Goal: Task Accomplishment & Management: Use online tool/utility

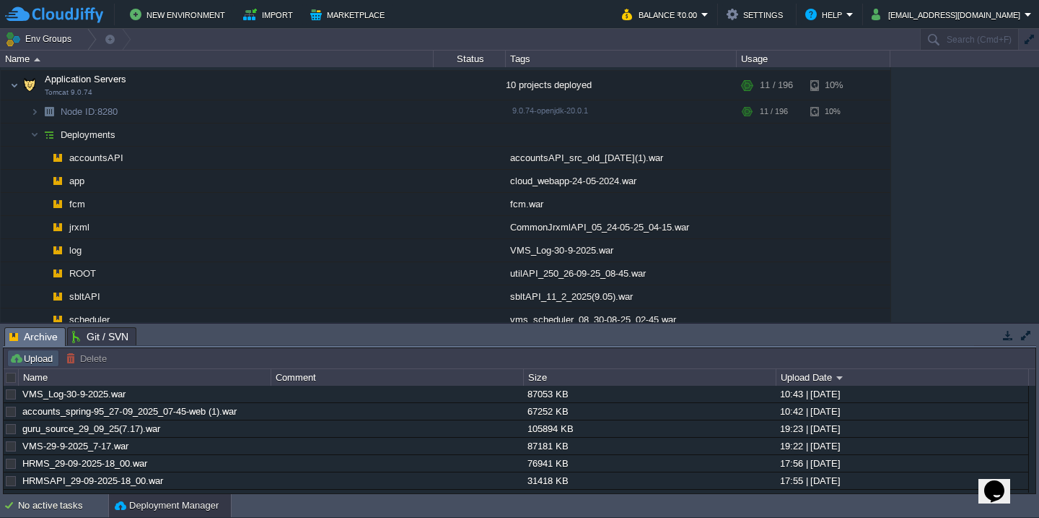
click at [38, 365] on button "Upload" at bounding box center [33, 358] width 48 height 13
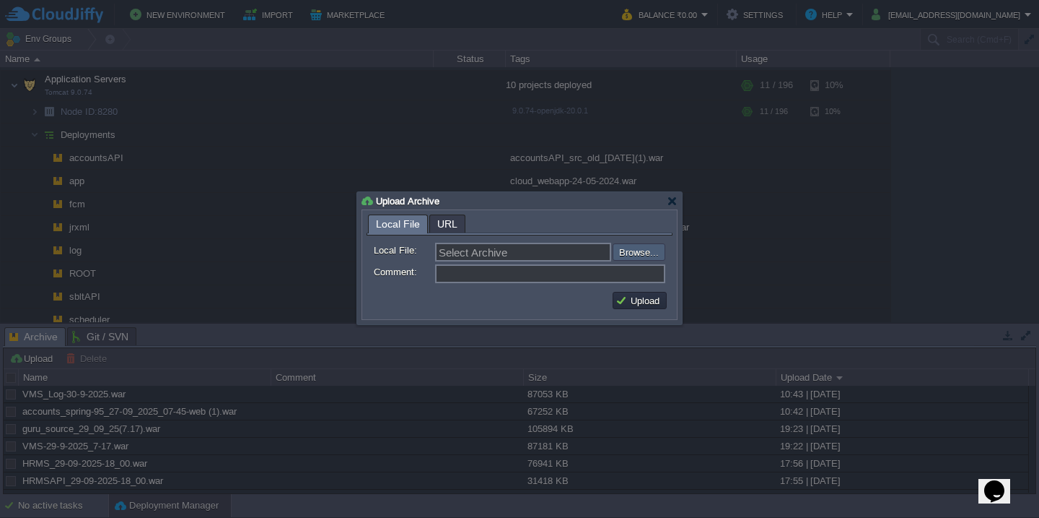
click at [638, 256] on input "file" at bounding box center [574, 251] width 183 height 17
type input "C:\fakepath\VMS-30-9-2025.war"
type input "VMS-30-9-2025.war"
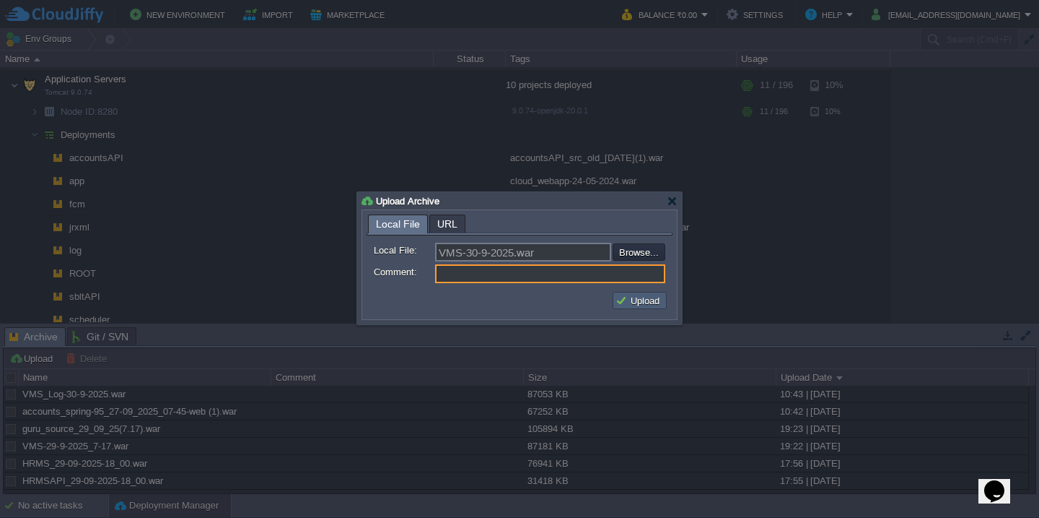
click at [629, 302] on button "Upload" at bounding box center [640, 300] width 48 height 13
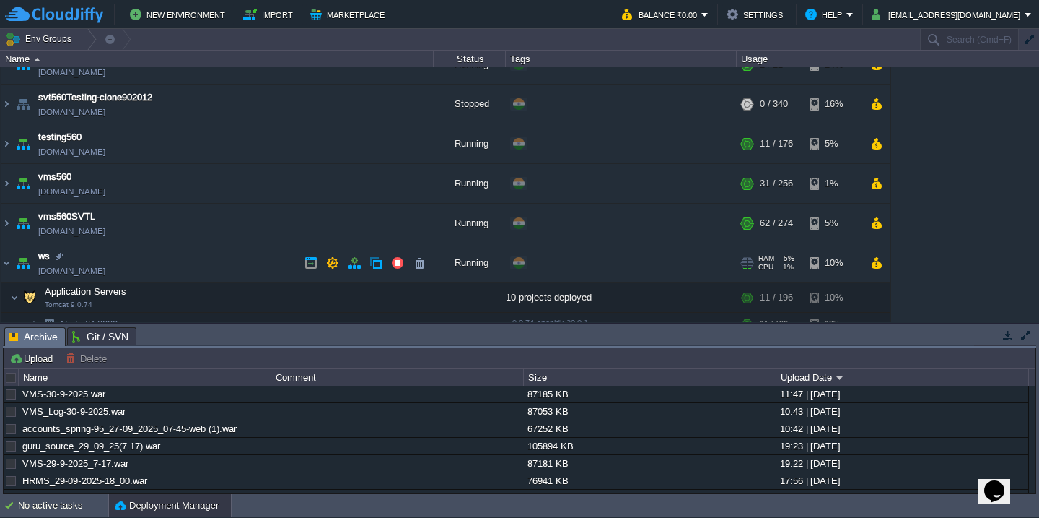
scroll to position [1129, 0]
click at [196, 191] on td "vms560 [DOMAIN_NAME]" at bounding box center [217, 185] width 433 height 40
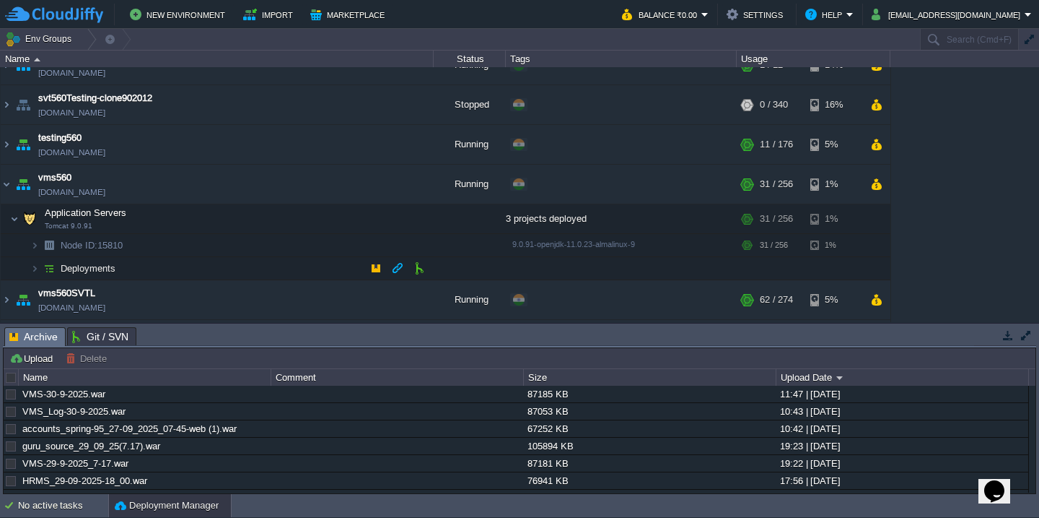
click at [200, 271] on td "Deployments" at bounding box center [217, 268] width 433 height 23
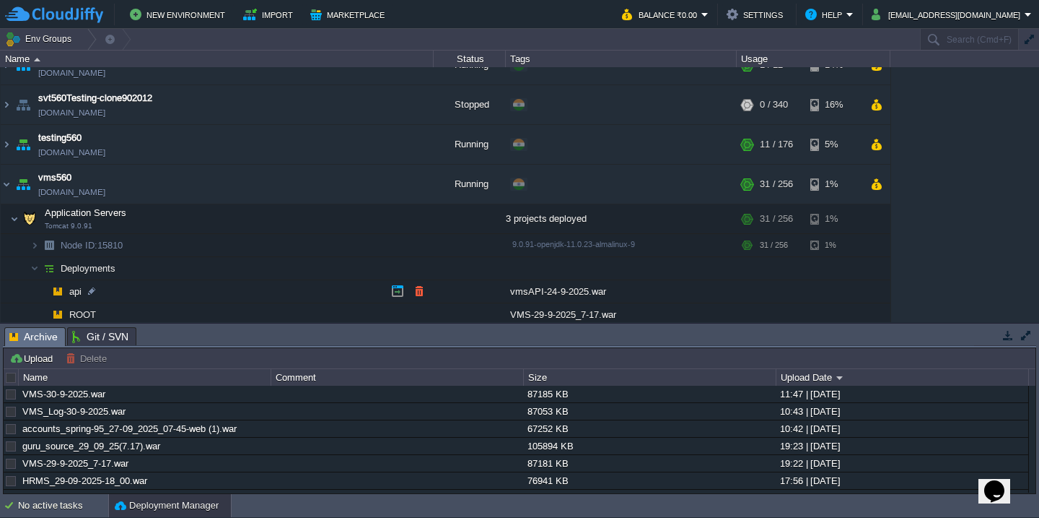
scroll to position [1189, 0]
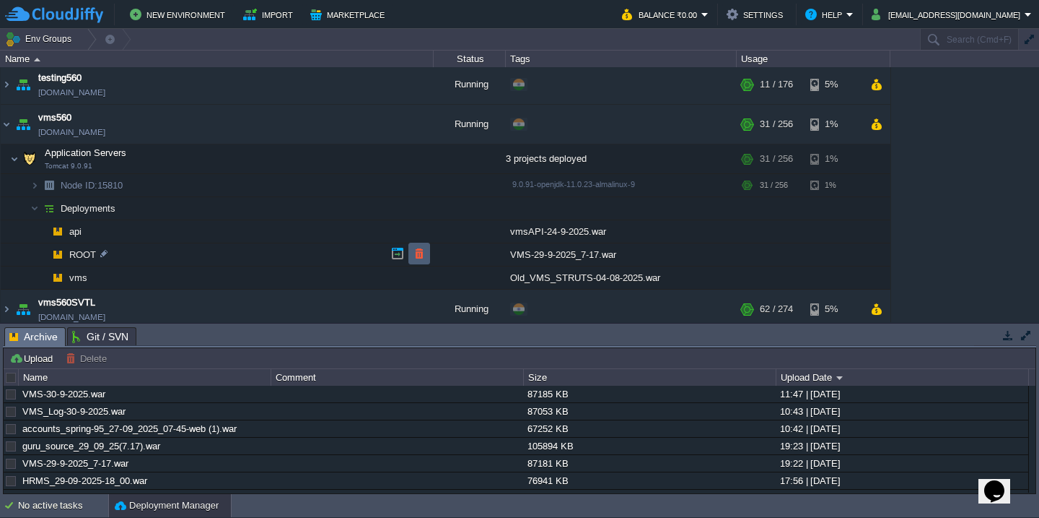
click at [418, 252] on button "button" at bounding box center [419, 253] width 13 height 13
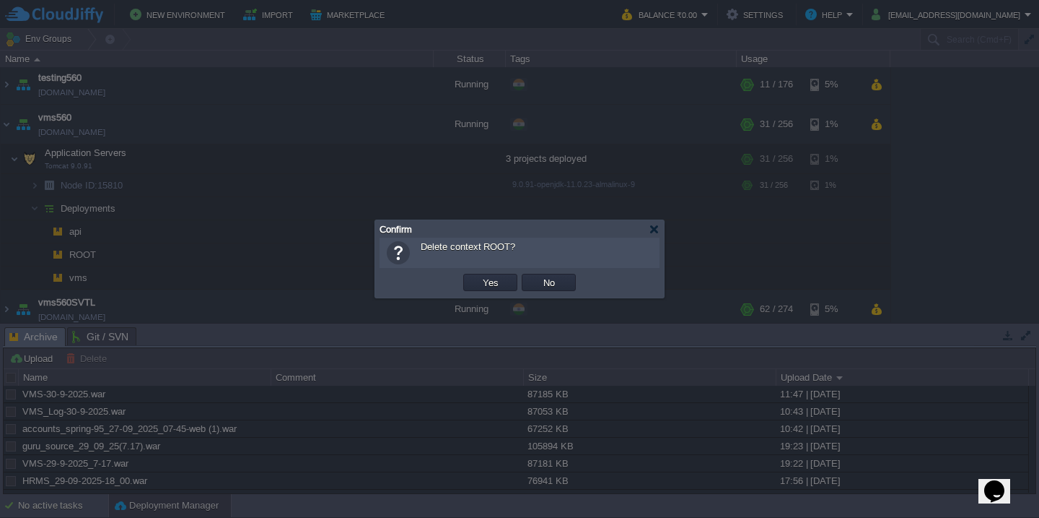
click at [479, 276] on button "Yes" at bounding box center [491, 282] width 25 height 13
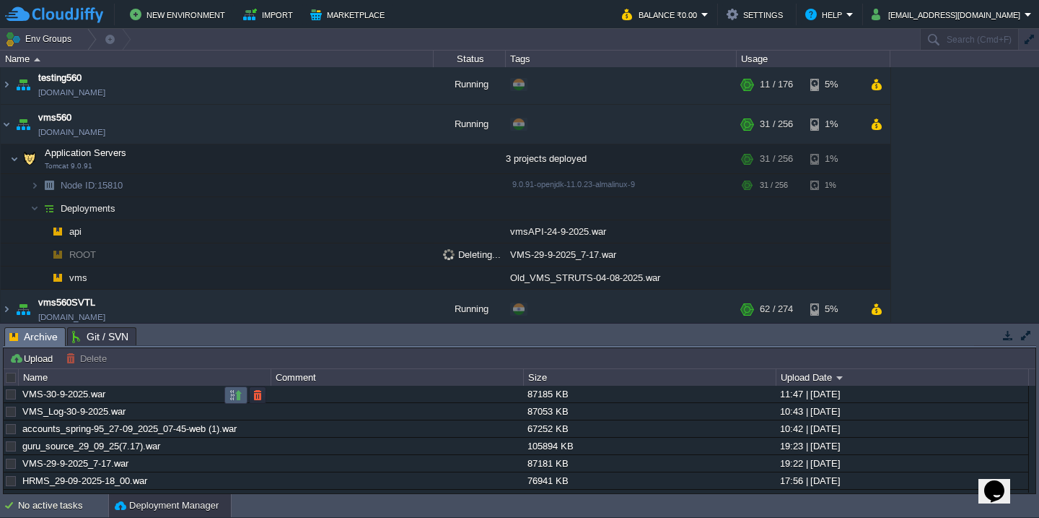
click at [242, 399] on button "button" at bounding box center [236, 394] width 13 height 13
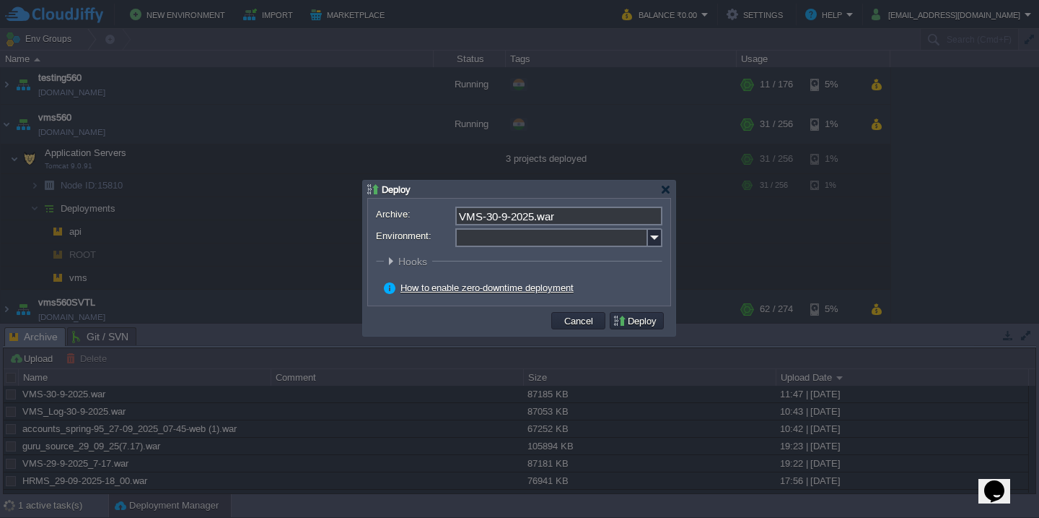
click at [521, 246] on input "Environment:" at bounding box center [551, 237] width 193 height 19
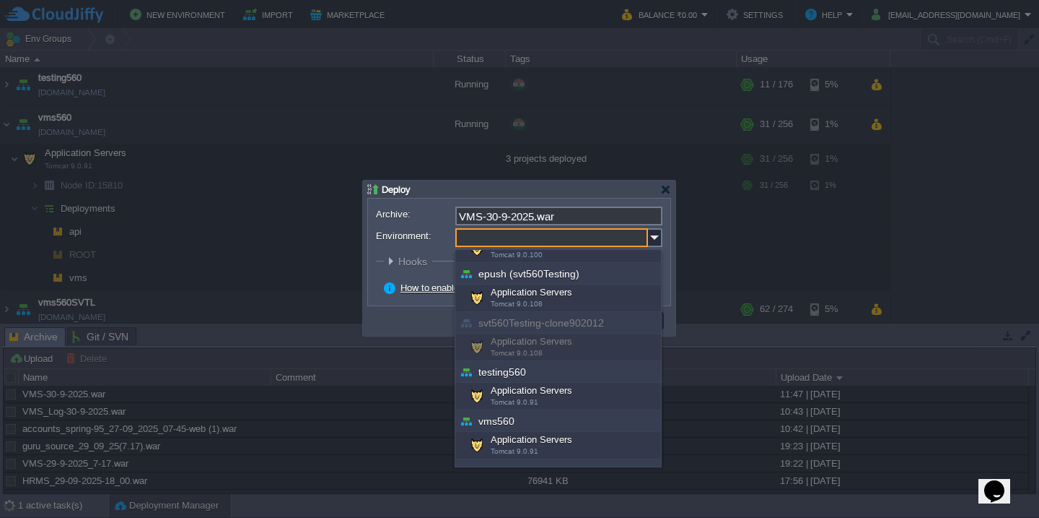
scroll to position [520, 0]
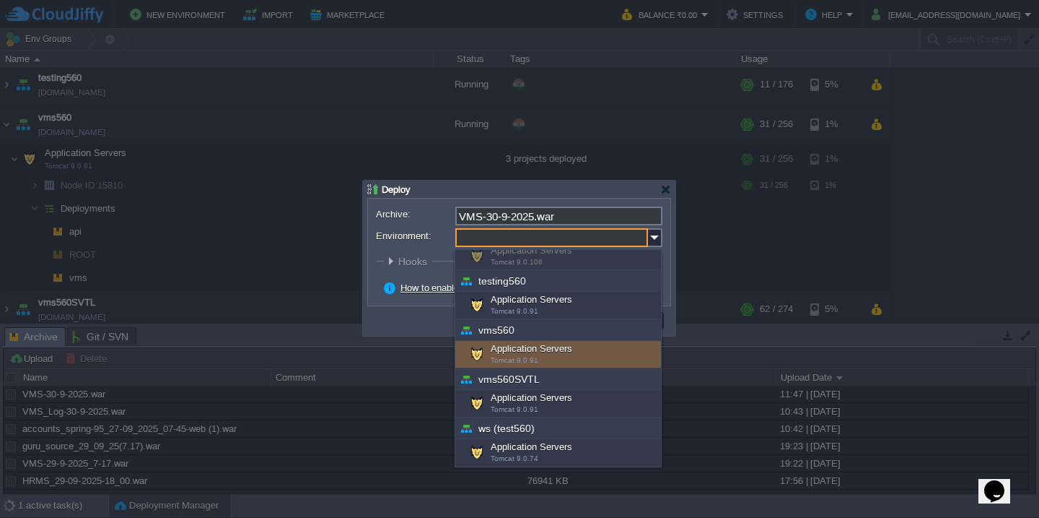
click at [539, 345] on div "Application Servers Tomcat 9.0.91" at bounding box center [558, 354] width 206 height 27
type input "Application Servers (vms560)"
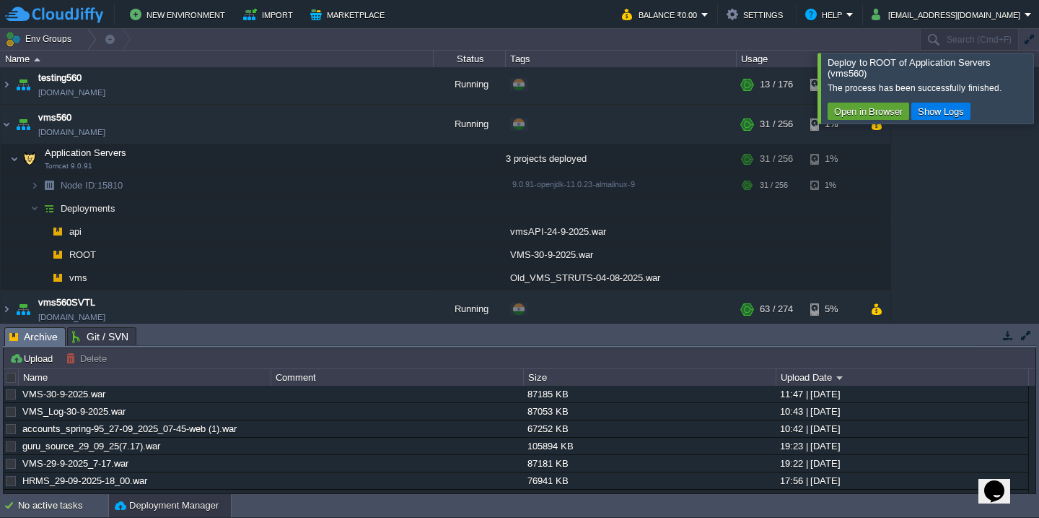
click at [1039, 84] on div at bounding box center [1057, 88] width 0 height 70
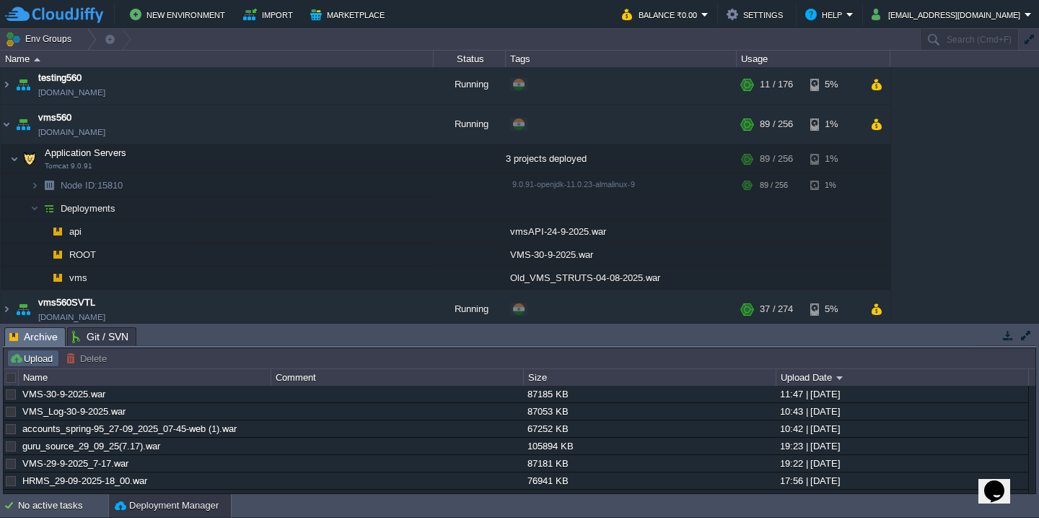
click at [33, 359] on button "Upload" at bounding box center [33, 358] width 48 height 13
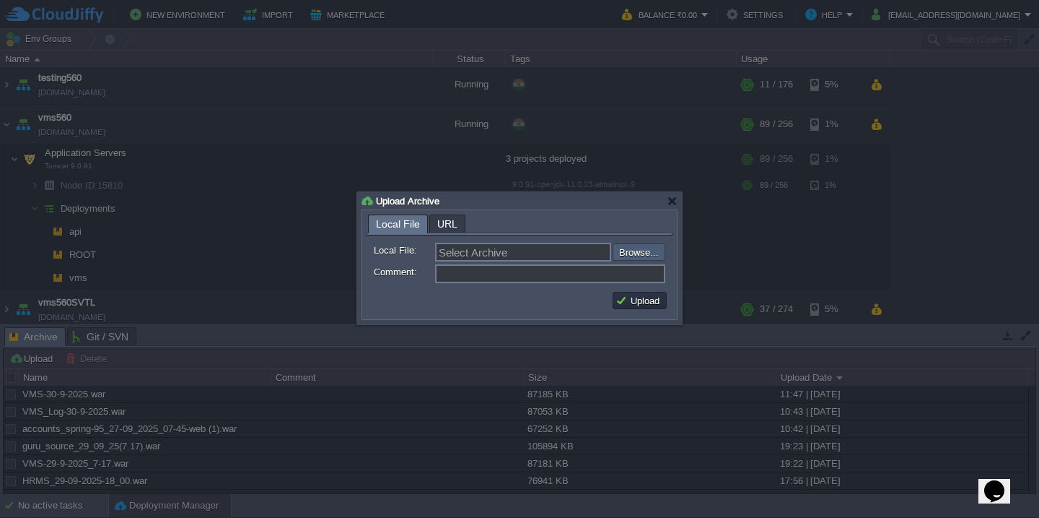
click at [651, 256] on input "file" at bounding box center [574, 251] width 183 height 17
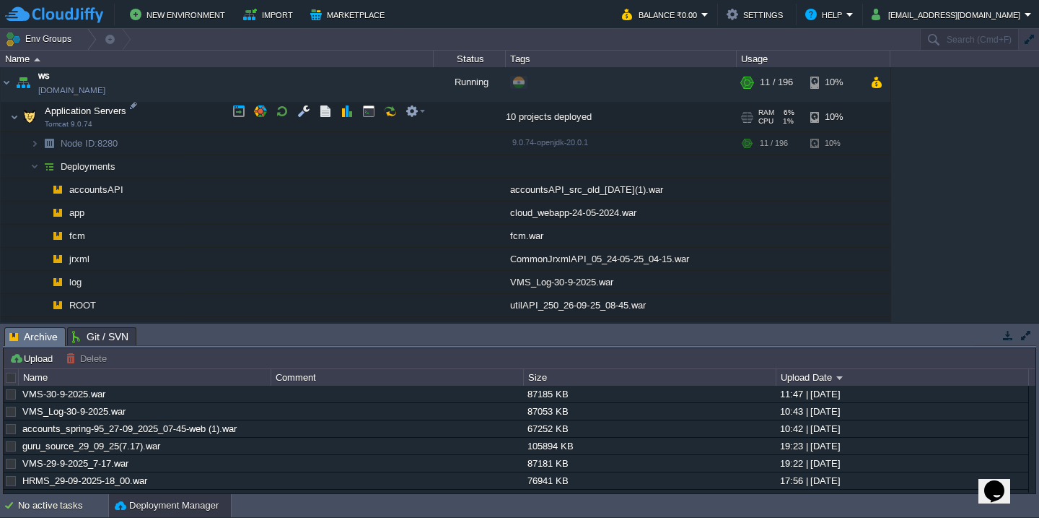
click at [175, 110] on td "Application Servers Tomcat 9.0.74" at bounding box center [217, 117] width 433 height 30
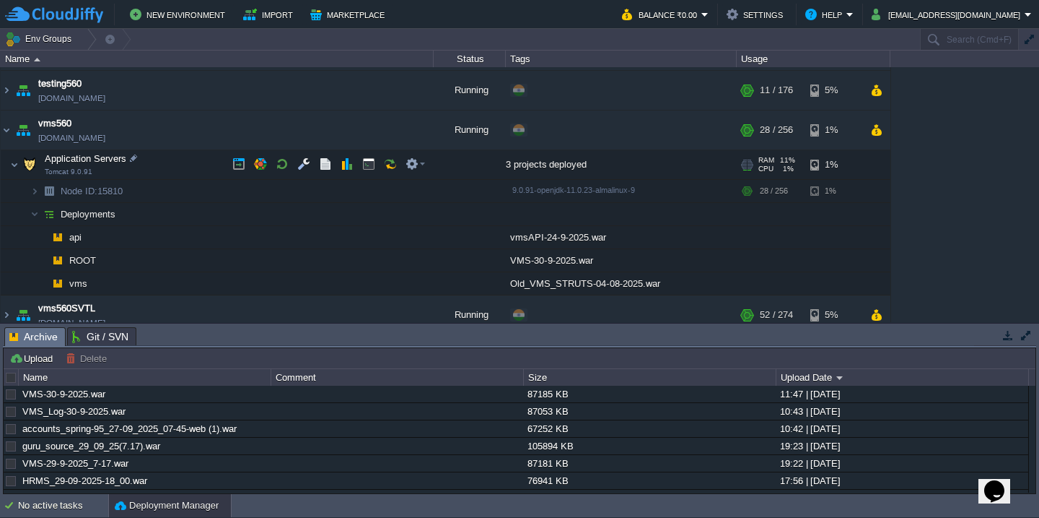
click at [176, 152] on td "Application Servers Tomcat 9.0.91" at bounding box center [217, 165] width 433 height 30
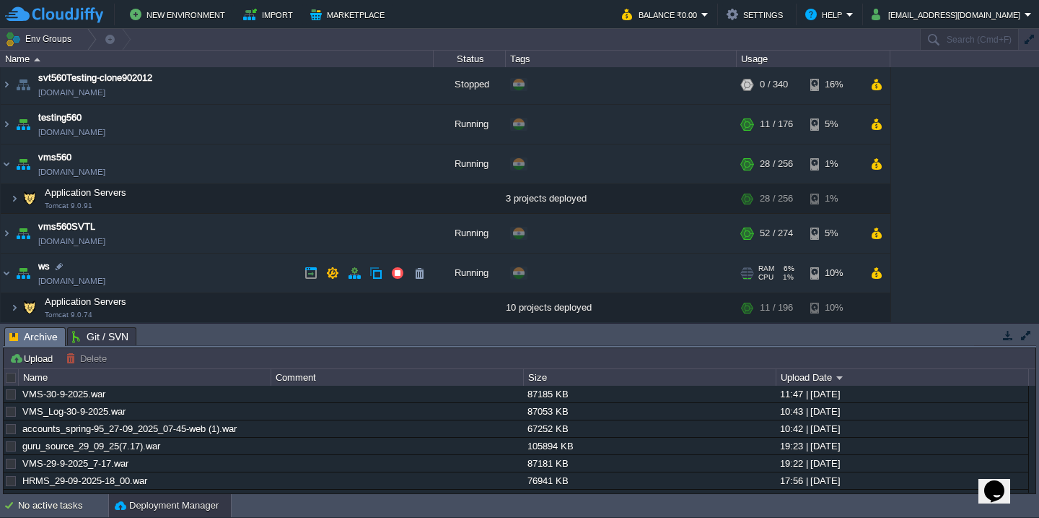
scroll to position [1150, 0]
click at [159, 306] on td "Application Servers Tomcat 9.0.74" at bounding box center [217, 307] width 433 height 30
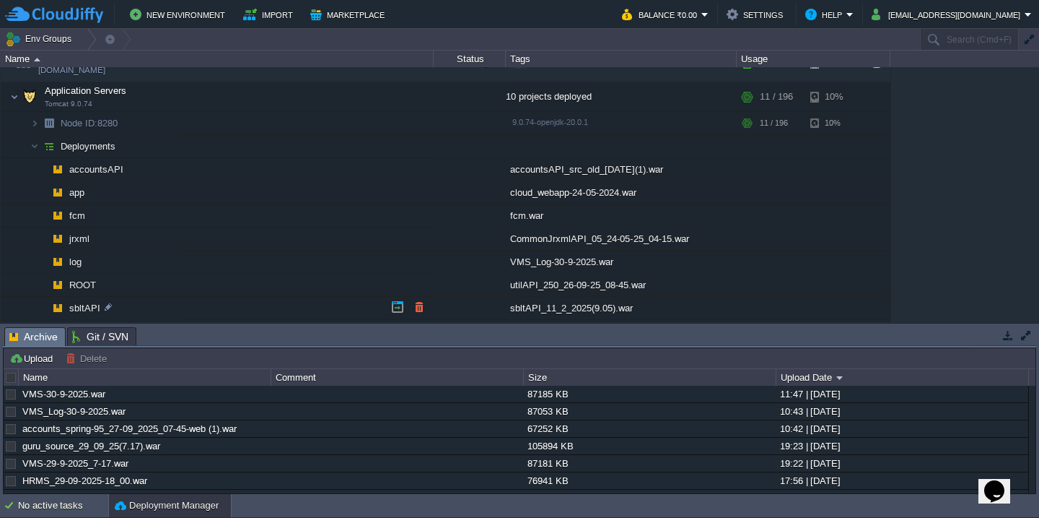
scroll to position [1330, 0]
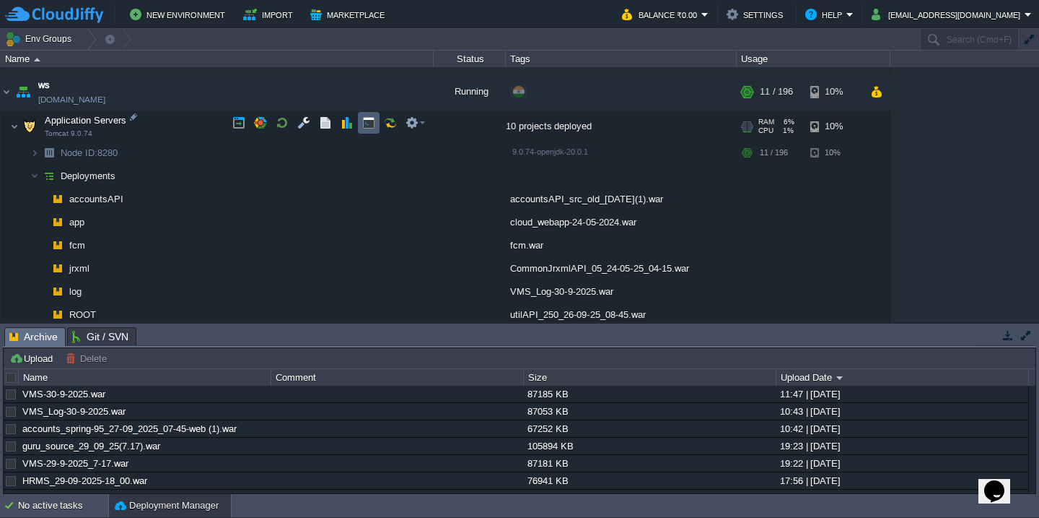
click at [371, 121] on button "button" at bounding box center [368, 122] width 13 height 13
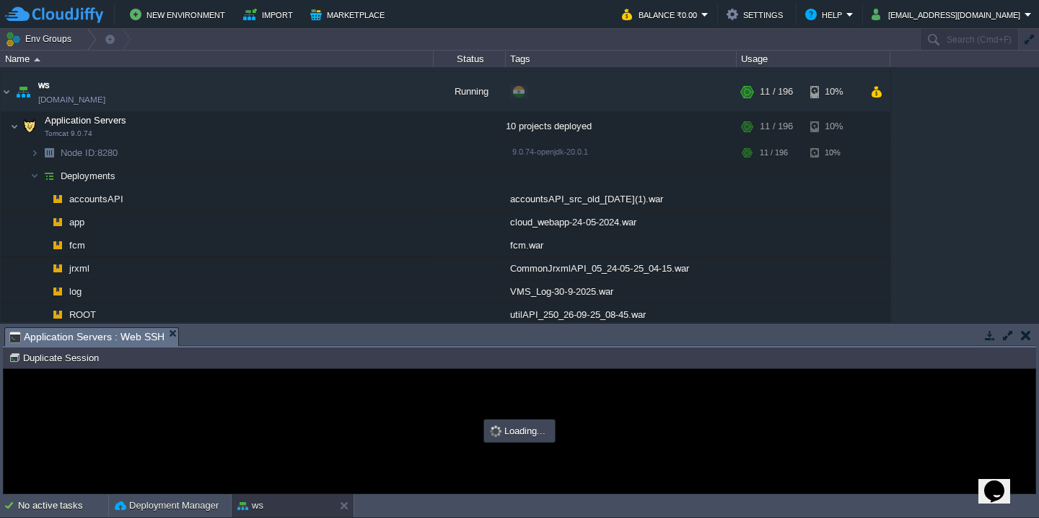
scroll to position [0, 0]
type input "#000000"
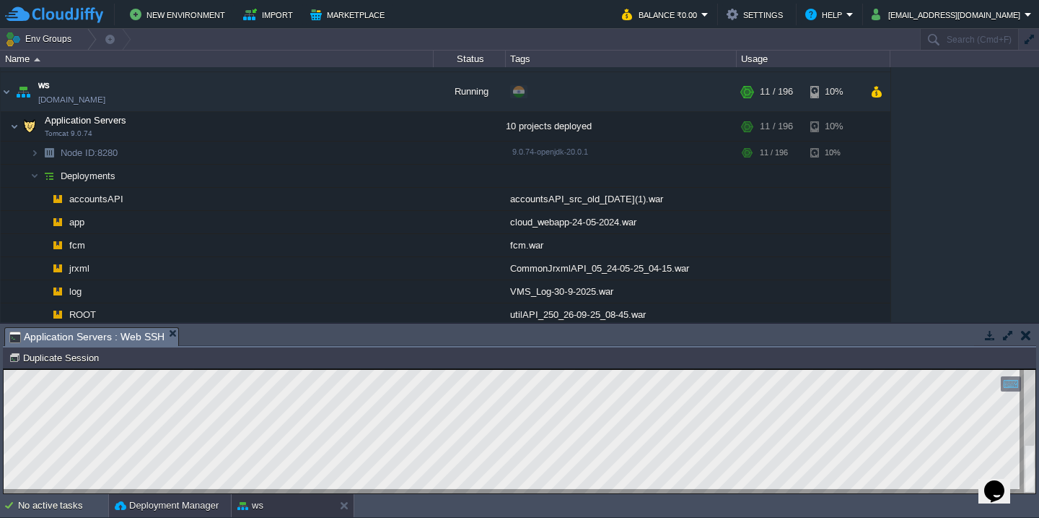
click at [124, 502] on button "Deployment Manager" at bounding box center [167, 505] width 104 height 14
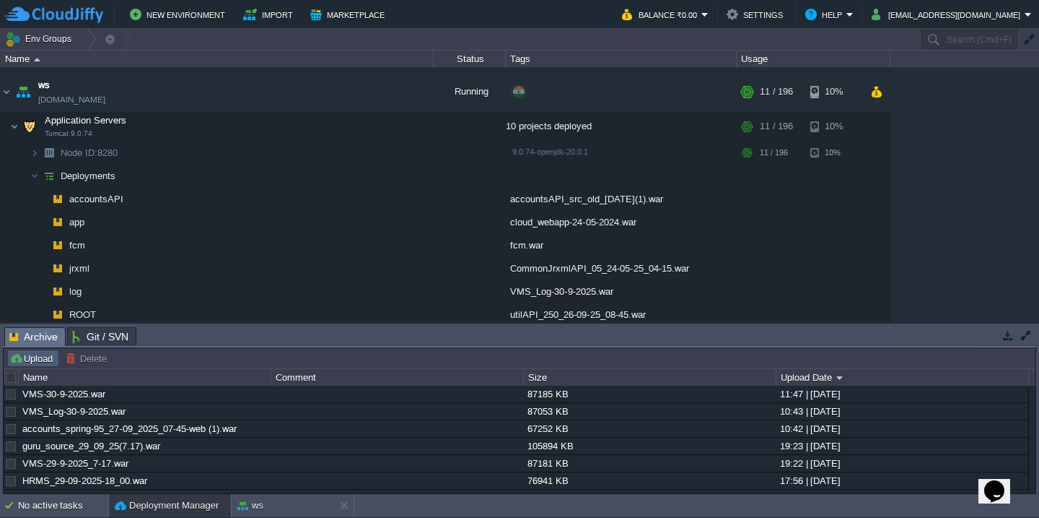
click at [35, 360] on button "Upload" at bounding box center [33, 358] width 48 height 13
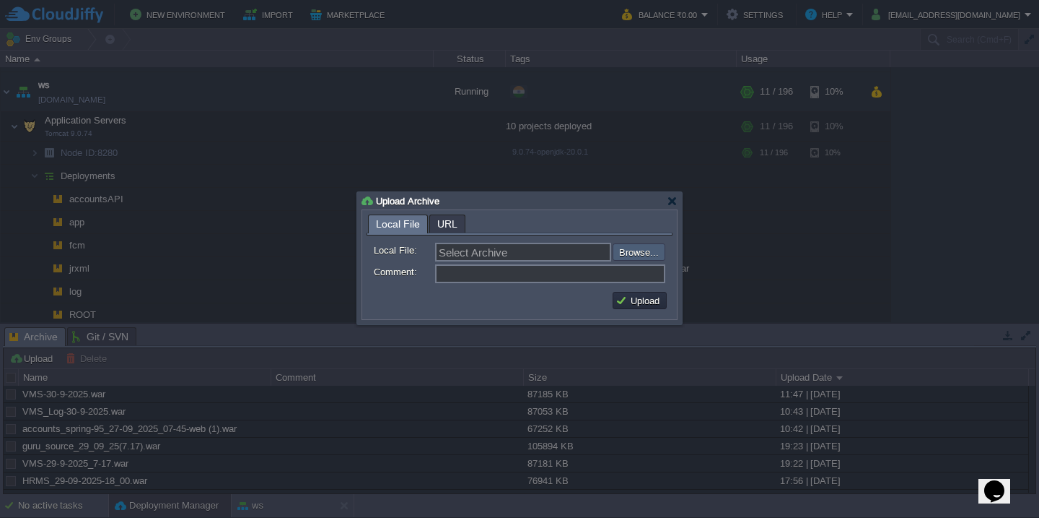
click at [641, 259] on input "file" at bounding box center [574, 251] width 183 height 17
type input "C:\fakepath\utilAPI.war"
type input "utilAPI.war"
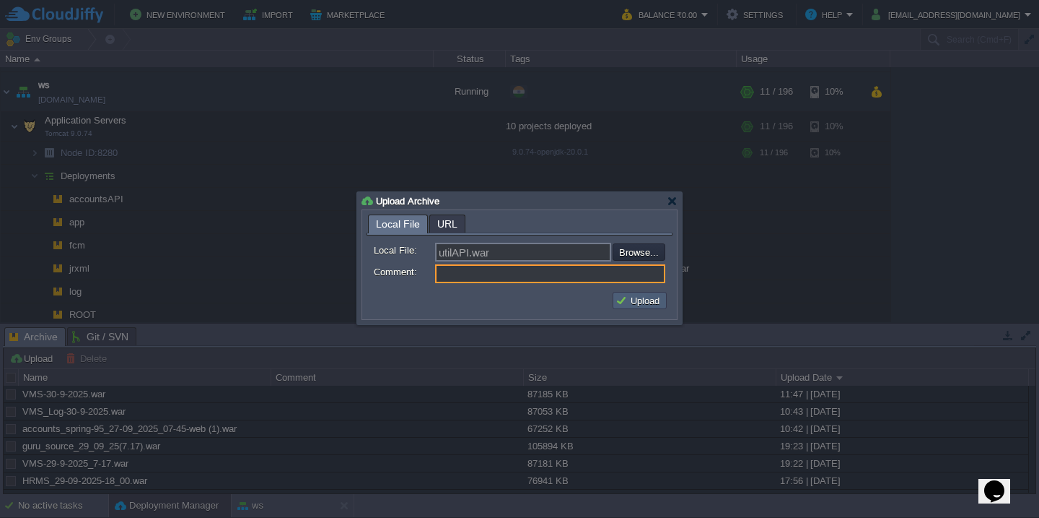
click at [636, 295] on button "Upload" at bounding box center [640, 300] width 48 height 13
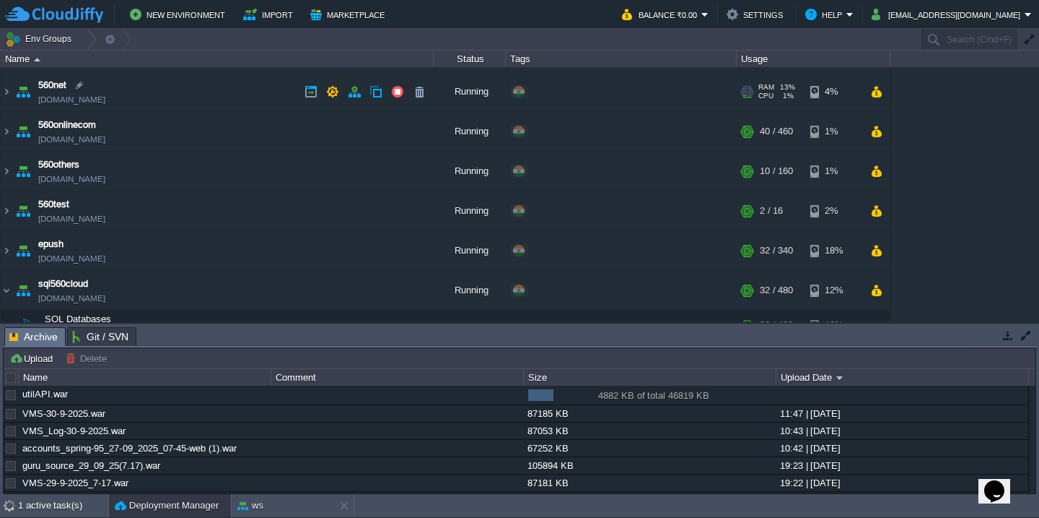
scroll to position [446, 0]
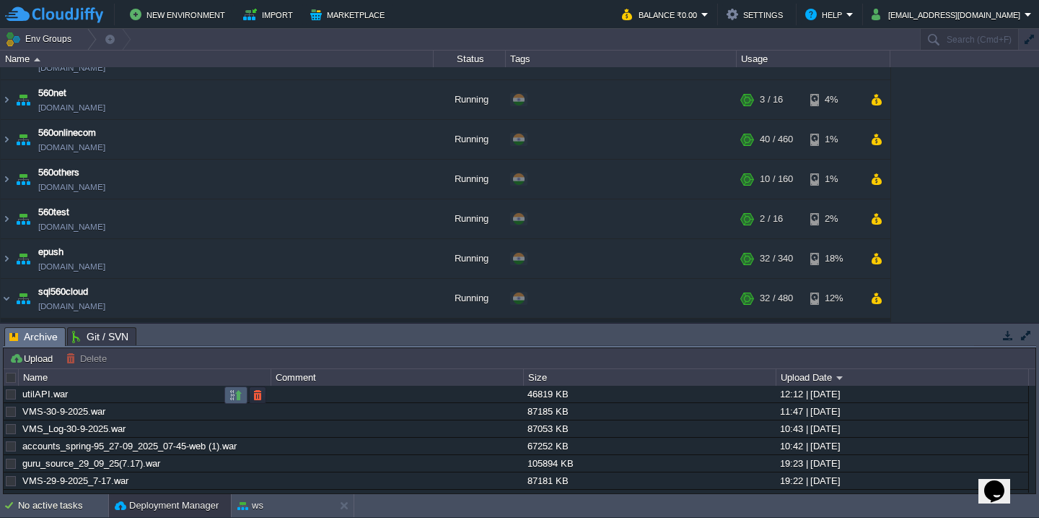
click at [230, 398] on button "button" at bounding box center [236, 394] width 13 height 13
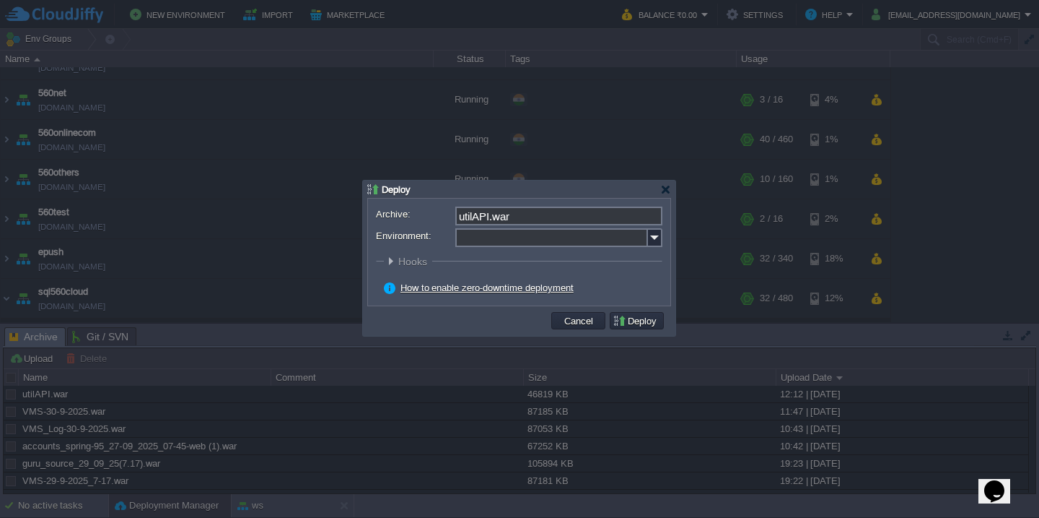
click at [500, 240] on input "Environment:" at bounding box center [551, 237] width 193 height 19
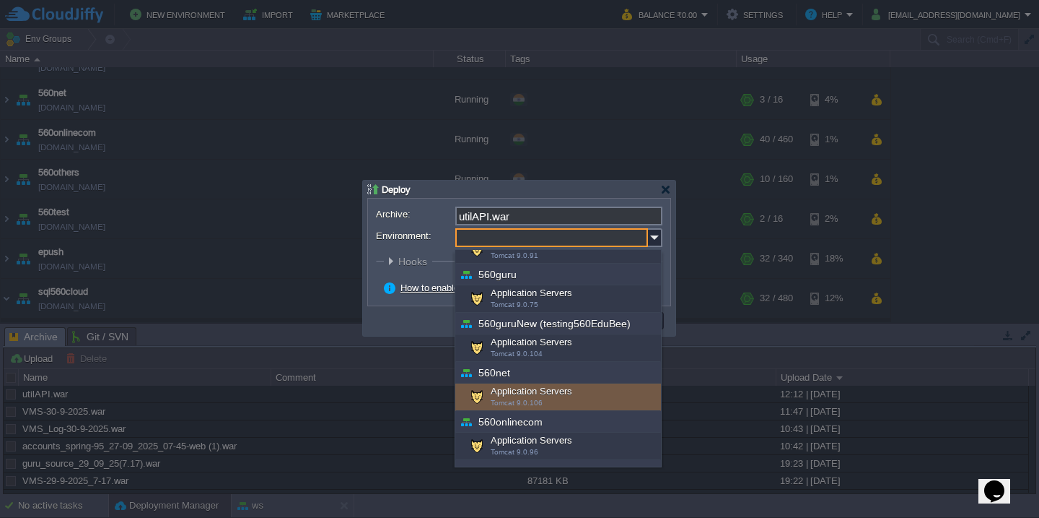
scroll to position [173, 0]
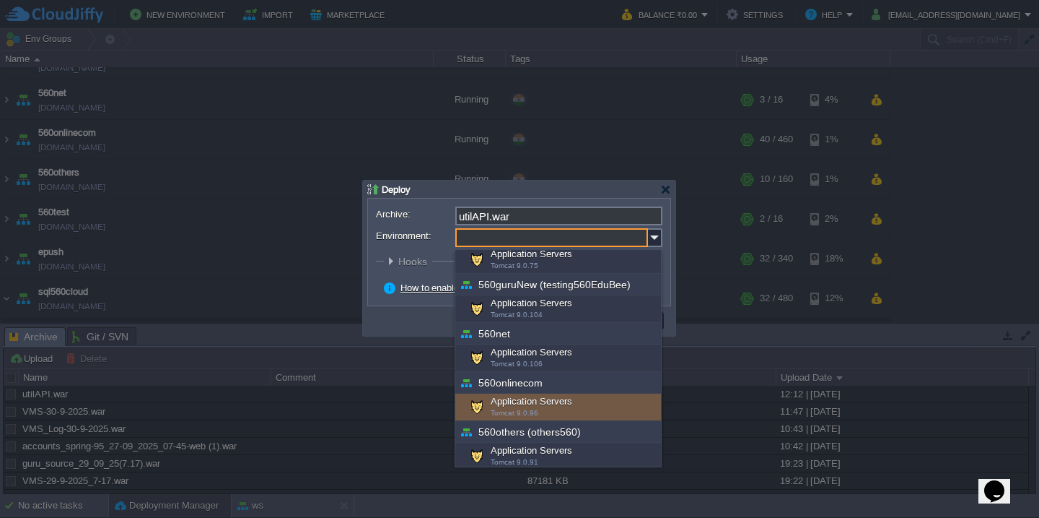
click at [544, 412] on div "Application Servers Tomcat 9.0.96" at bounding box center [558, 406] width 206 height 27
type input "Application Servers (560onlinecom)"
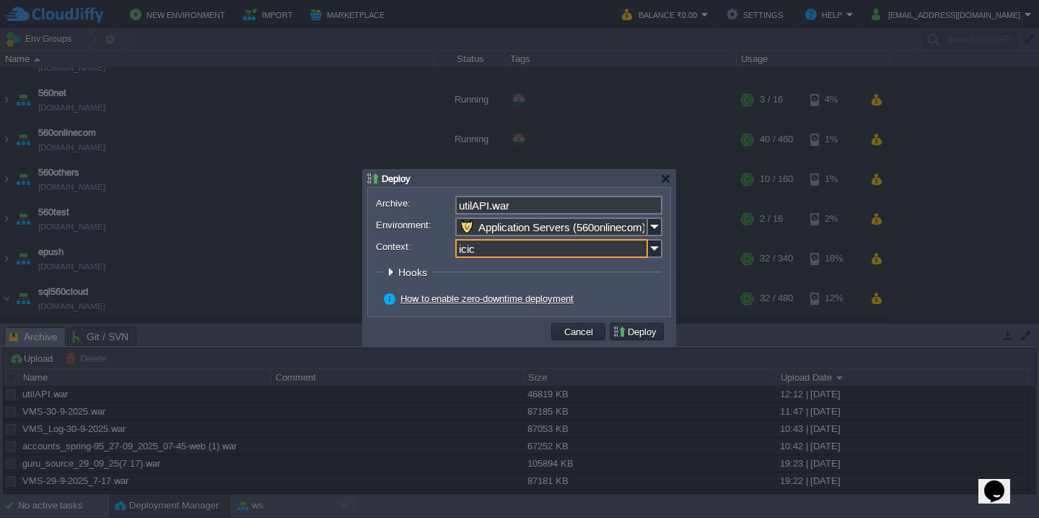
type input "icici"
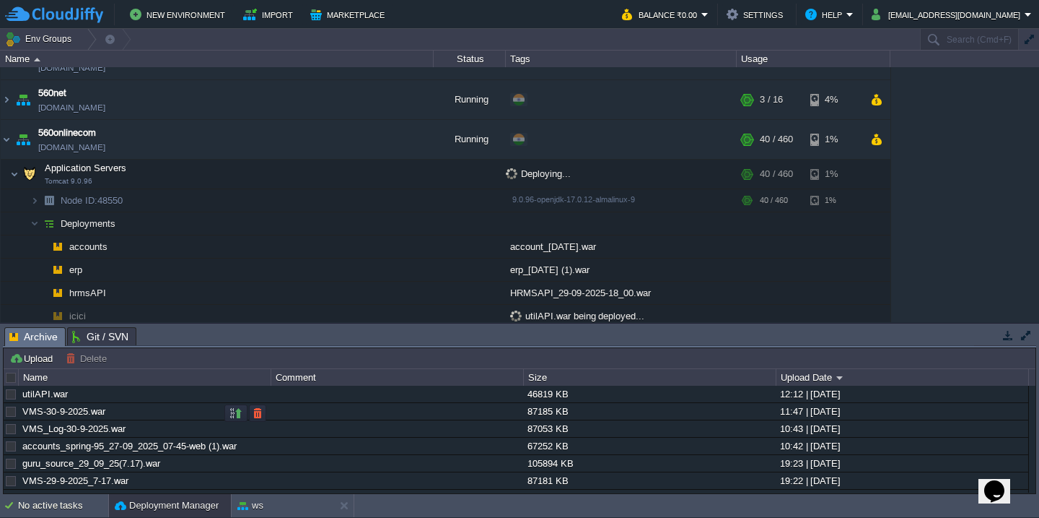
scroll to position [469, 0]
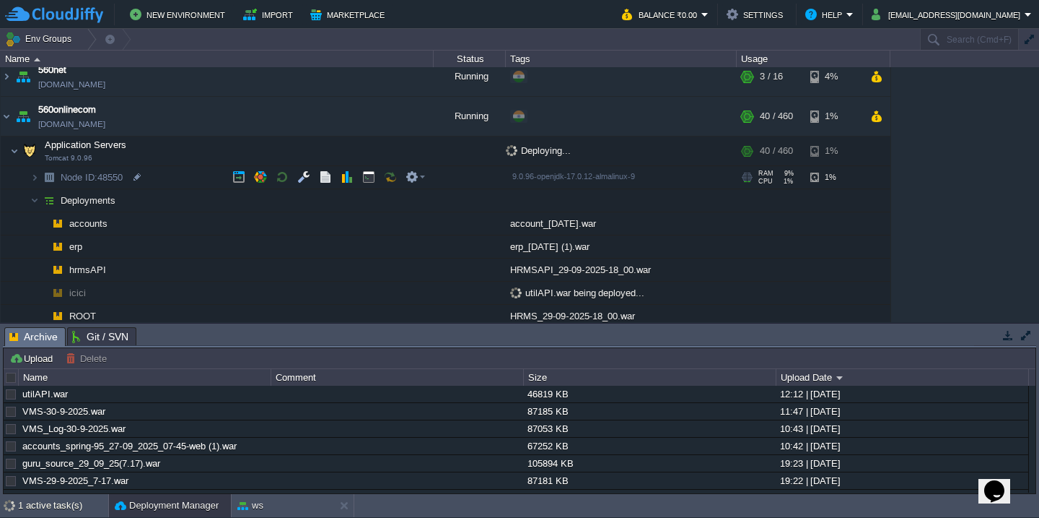
click at [163, 177] on td "Node ID: 48550" at bounding box center [217, 177] width 433 height 23
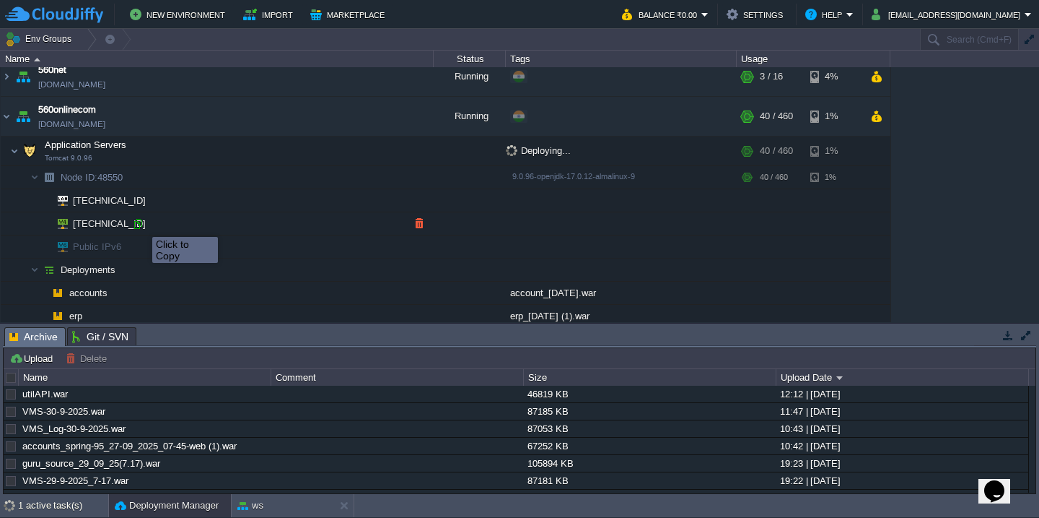
click at [141, 224] on div at bounding box center [137, 223] width 13 height 13
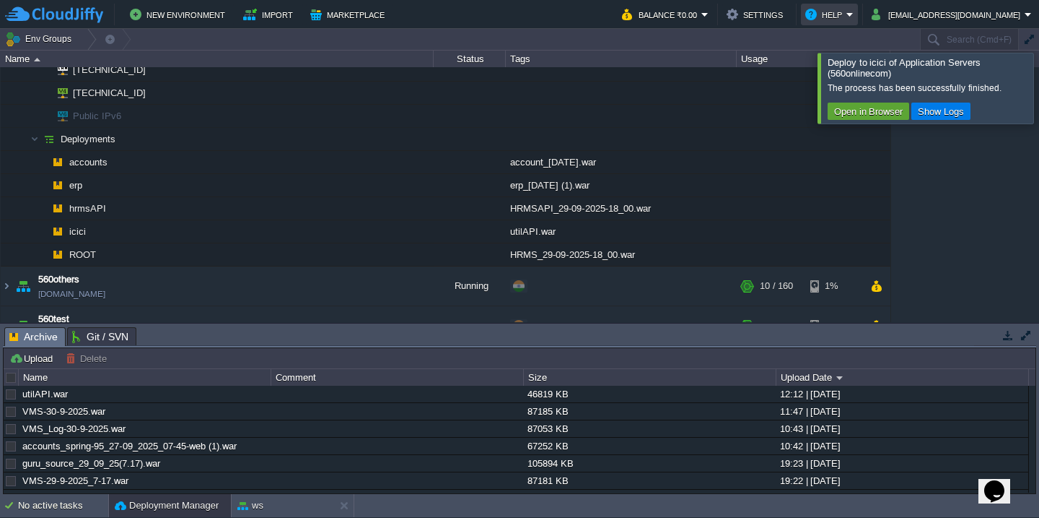
scroll to position [541, 0]
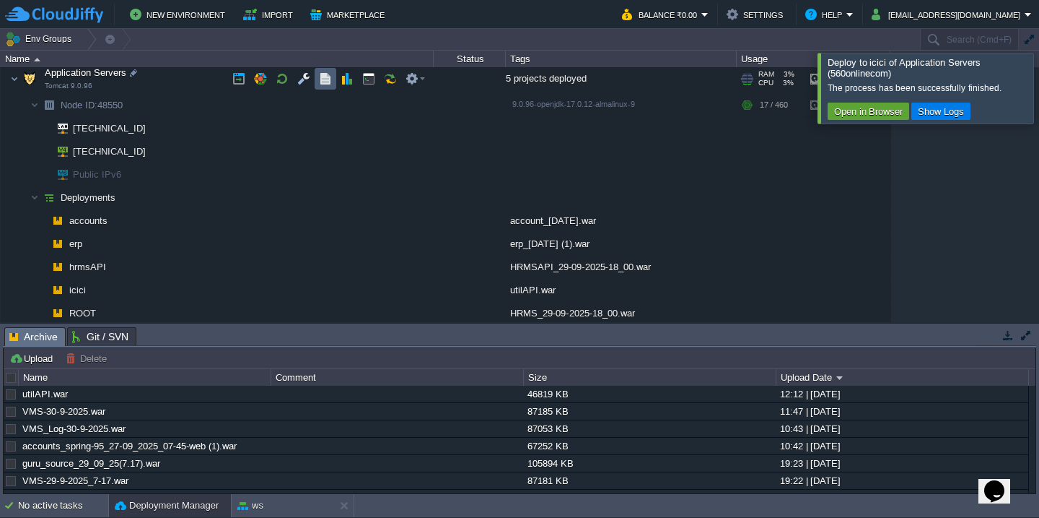
click at [327, 86] on td at bounding box center [326, 79] width 22 height 22
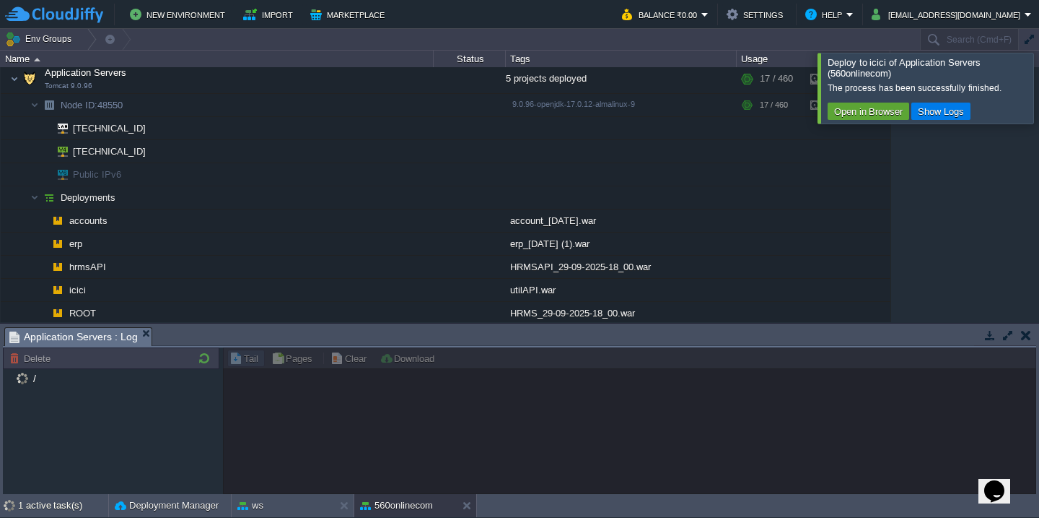
click at [1039, 100] on div at bounding box center [1057, 88] width 0 height 70
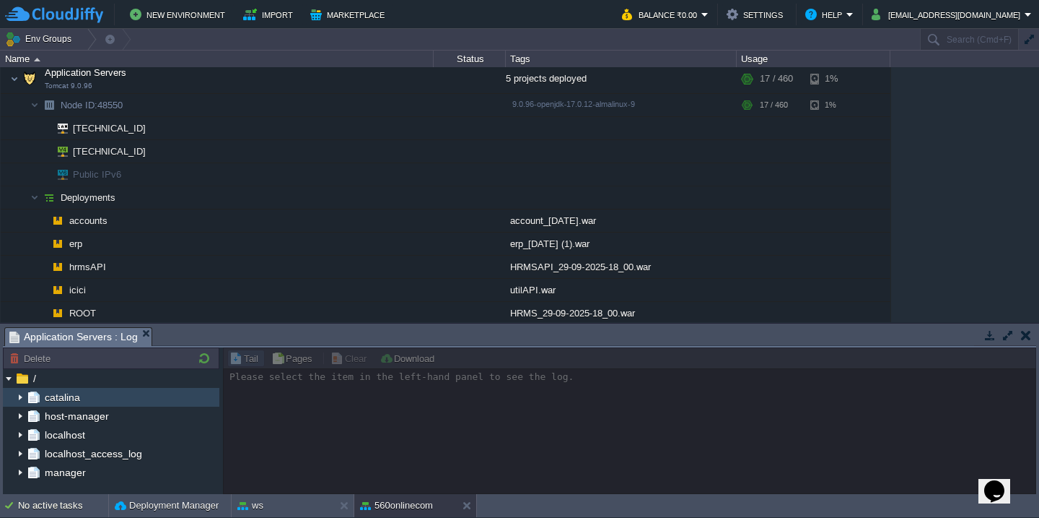
click at [14, 394] on img at bounding box center [20, 397] width 12 height 19
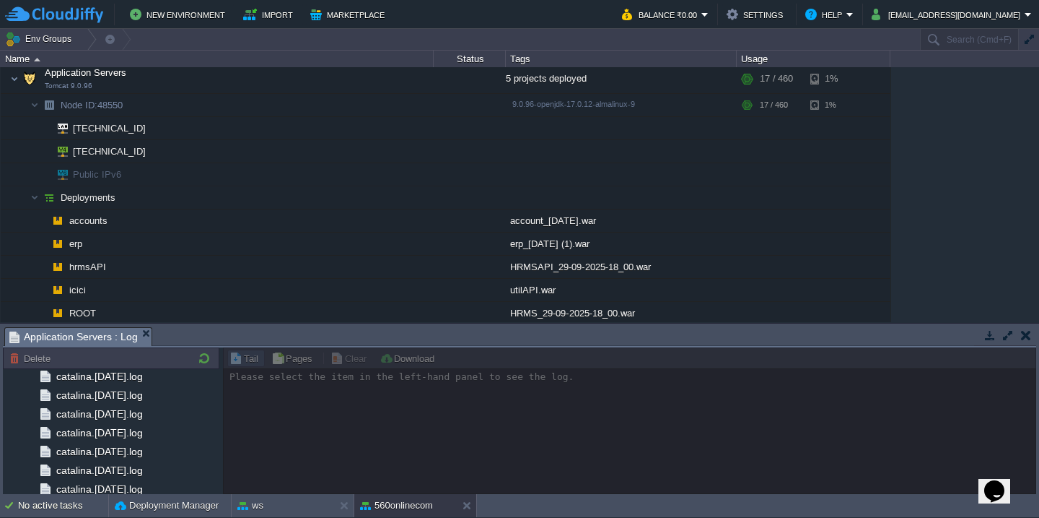
scroll to position [1715, 0]
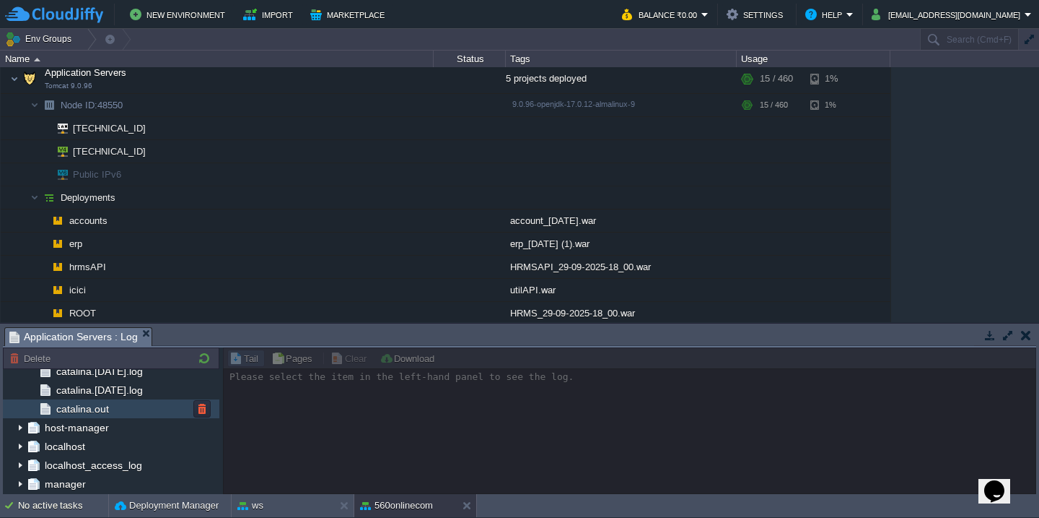
click at [111, 409] on div "catalina.out" at bounding box center [111, 408] width 217 height 19
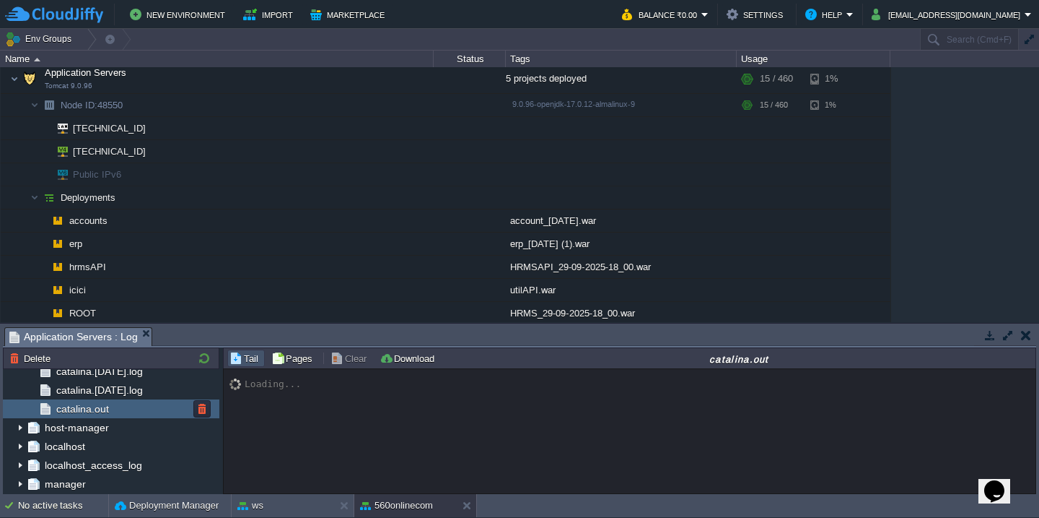
scroll to position [27495, 0]
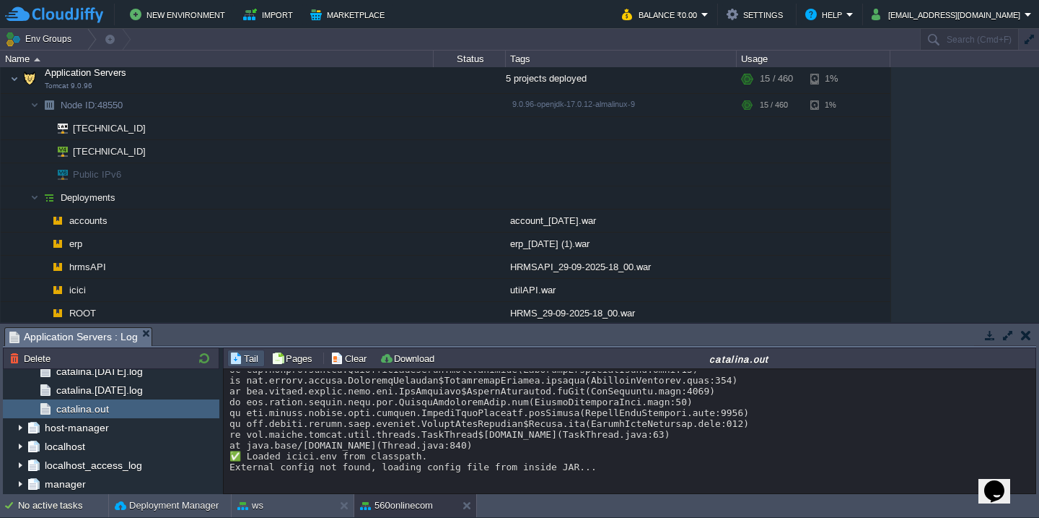
click at [1002, 334] on button "button" at bounding box center [1008, 334] width 13 height 13
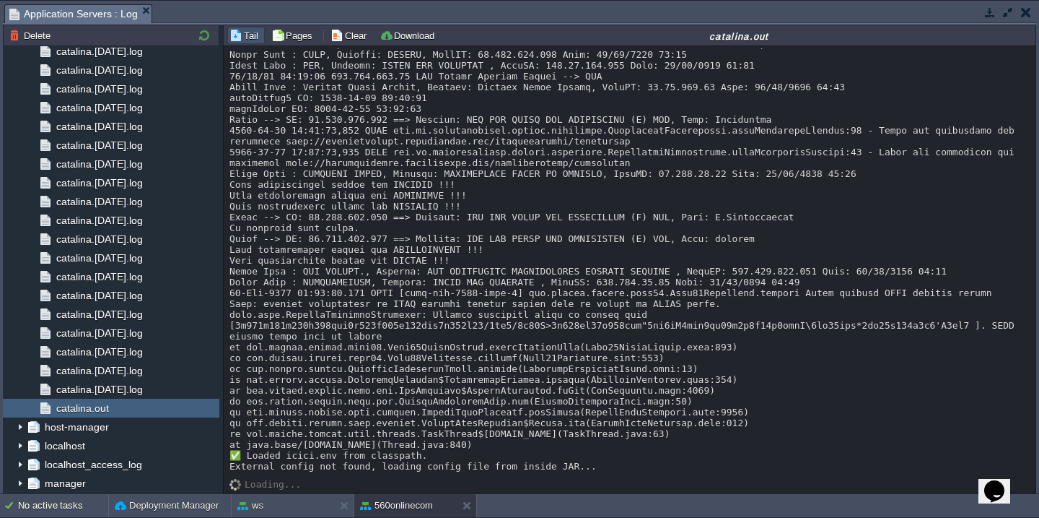
scroll to position [27173, 0]
click at [345, 35] on button "Clear" at bounding box center [351, 35] width 40 height 13
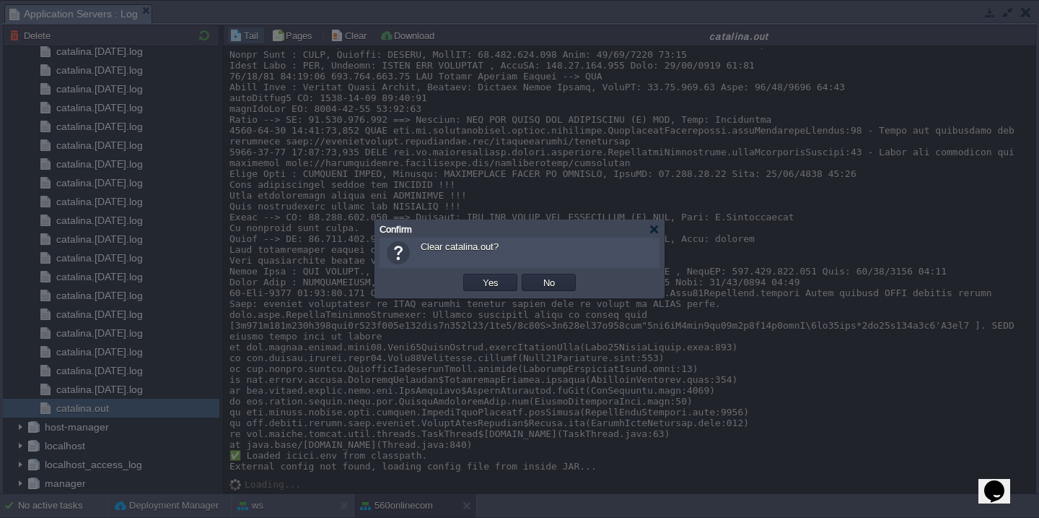
click at [479, 276] on button "Yes" at bounding box center [491, 282] width 25 height 13
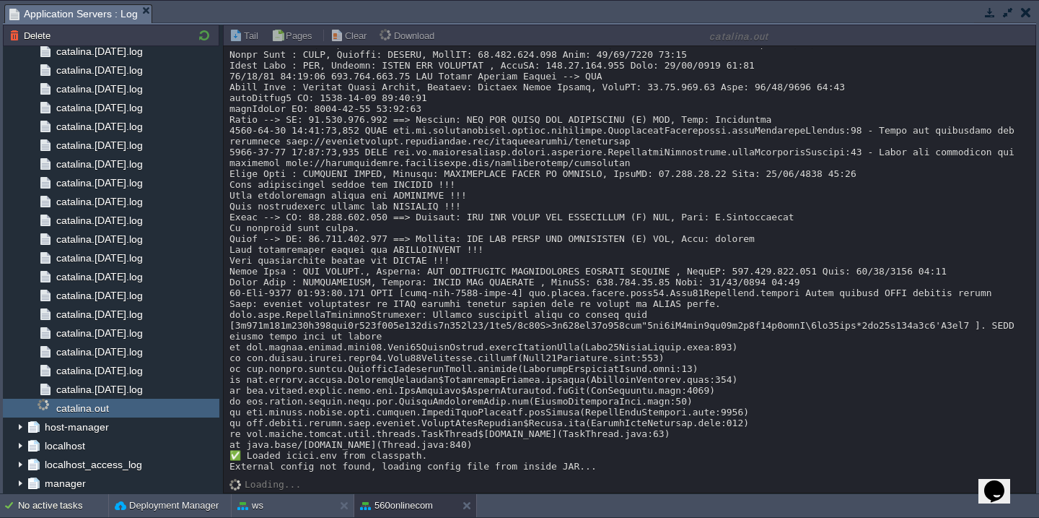
scroll to position [0, 0]
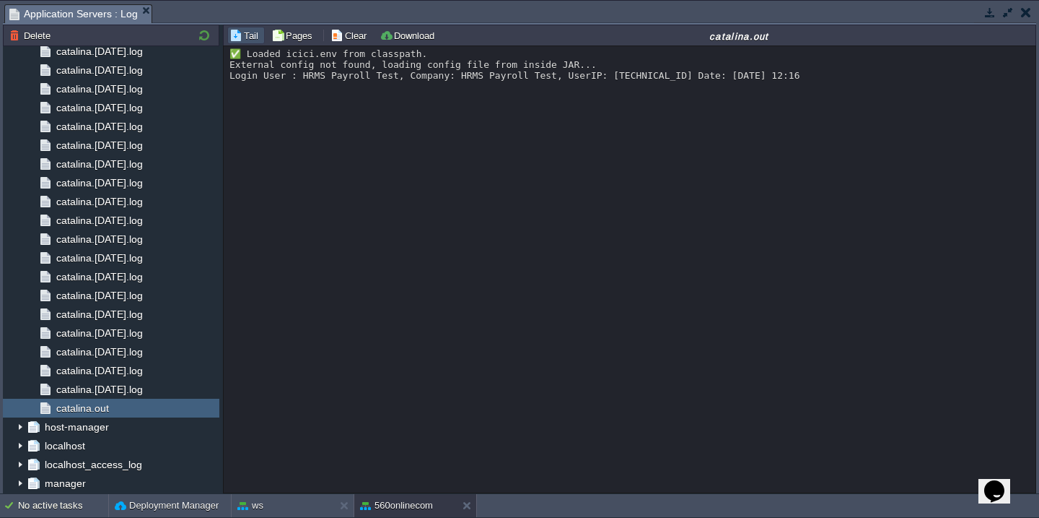
click at [302, 77] on div "✅ Loaded icici.env from classpath. External config not found, loading config fi…" at bounding box center [630, 64] width 800 height 32
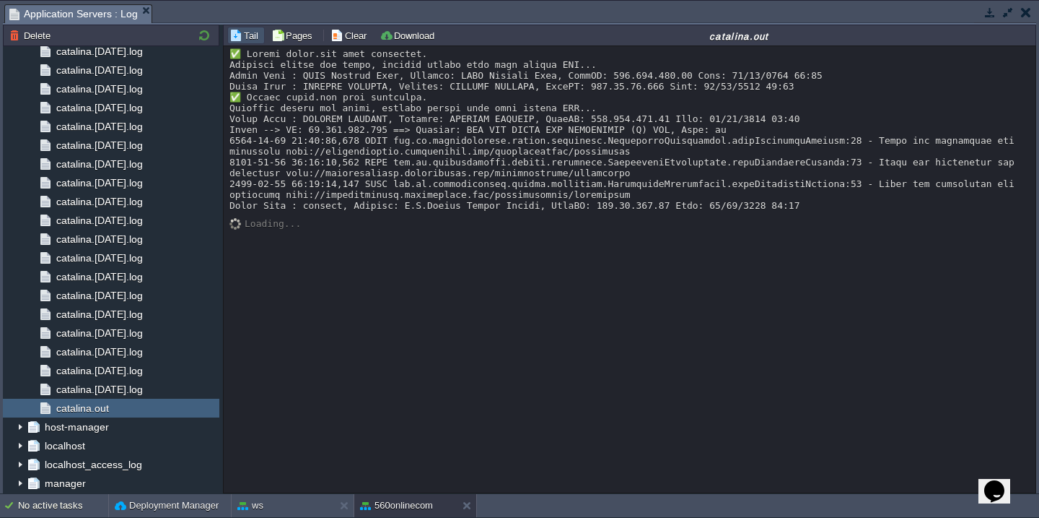
click at [428, 130] on div at bounding box center [630, 129] width 800 height 162
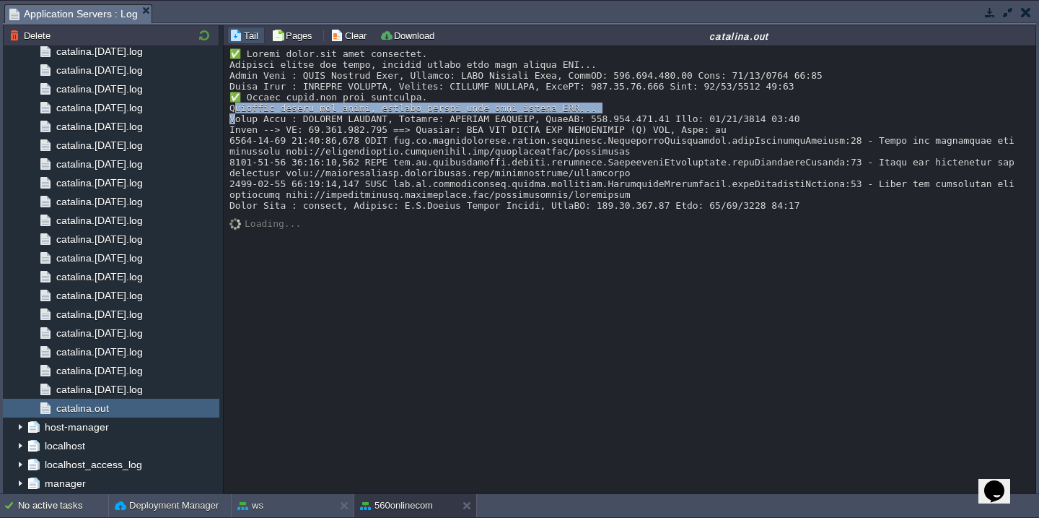
click at [428, 130] on div at bounding box center [630, 129] width 800 height 162
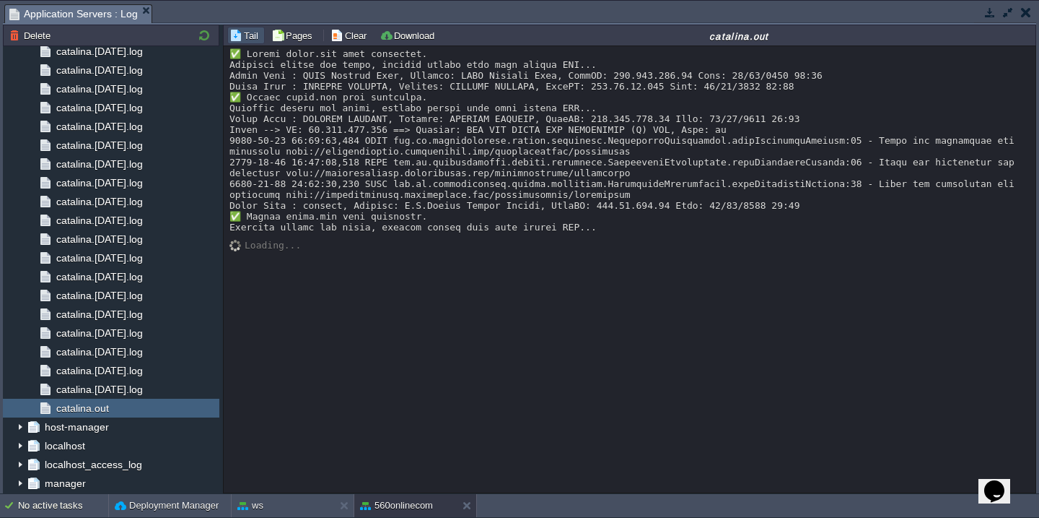
click at [432, 232] on div at bounding box center [630, 140] width 800 height 184
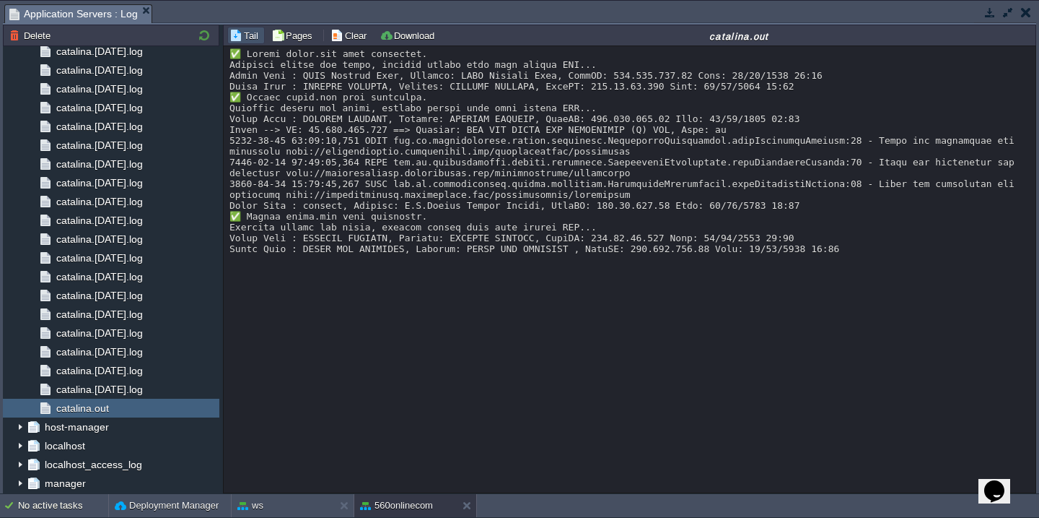
click at [1007, 10] on button "button" at bounding box center [1008, 12] width 13 height 13
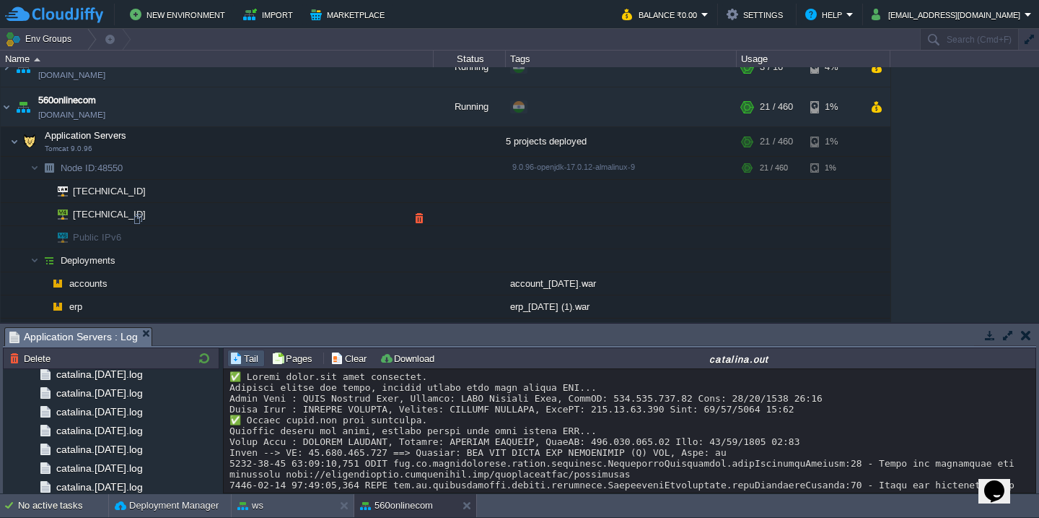
scroll to position [467, 0]
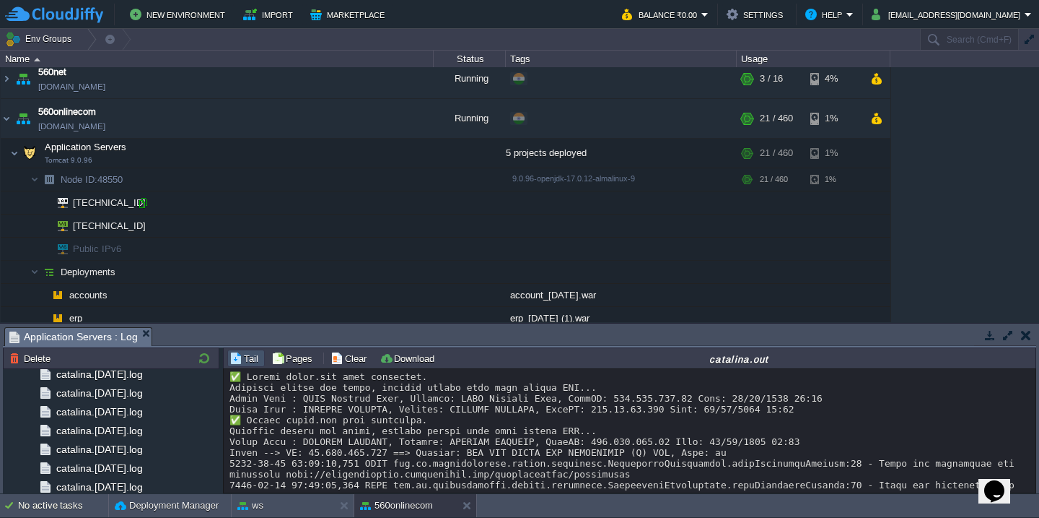
click at [142, 203] on div at bounding box center [142, 202] width 13 height 13
copy div "External config not found, loading config file from inside [GEOGRAPHIC_DATA]..."
type input "[TECHNICAL_ID]"
click at [362, 451] on div at bounding box center [630, 484] width 800 height 227
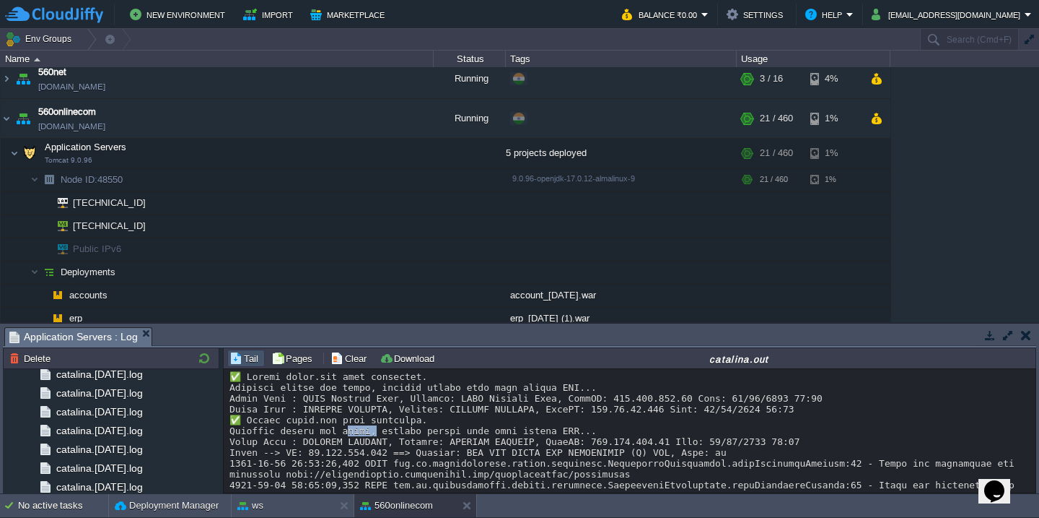
click at [362, 451] on div at bounding box center [630, 484] width 800 height 227
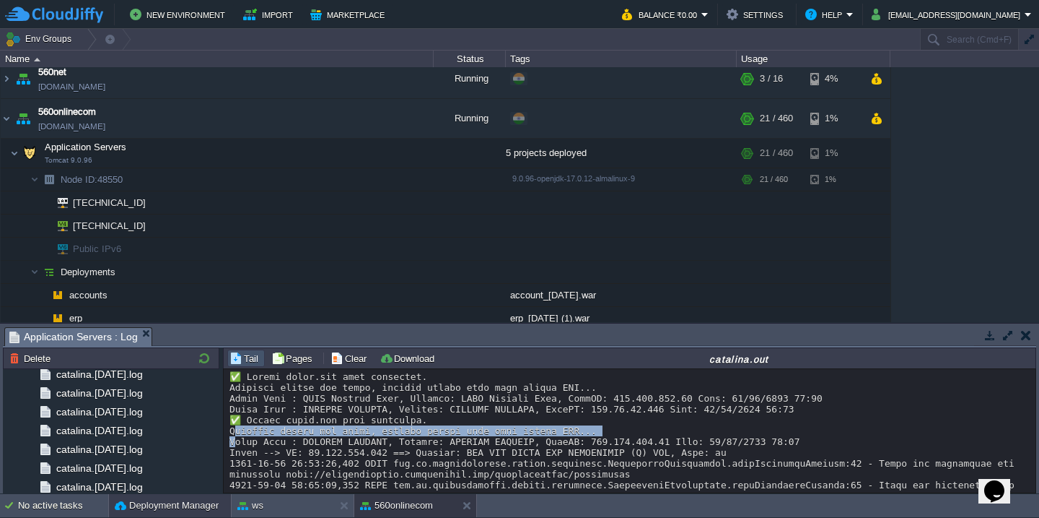
click at [144, 507] on button "Deployment Manager" at bounding box center [167, 505] width 104 height 14
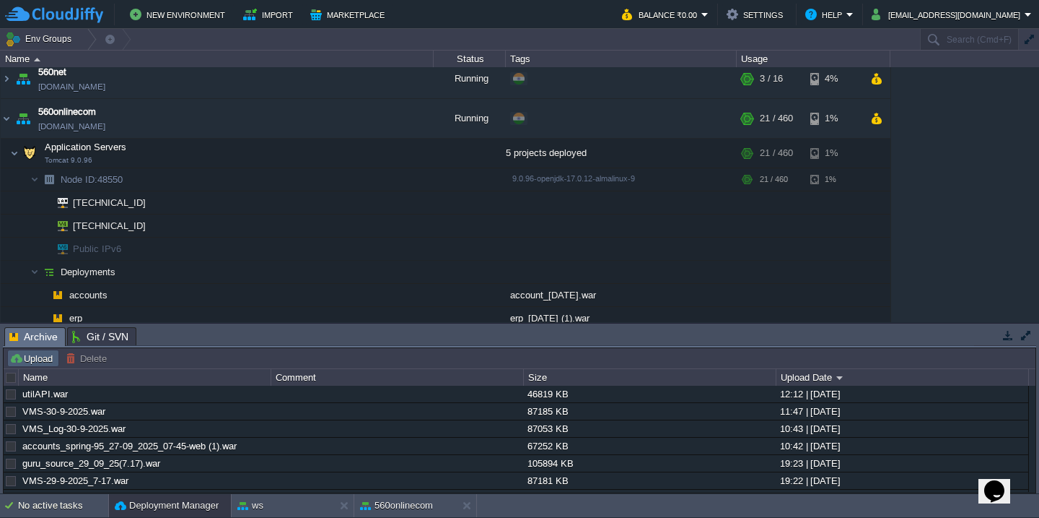
click at [30, 362] on button "Upload" at bounding box center [33, 358] width 48 height 13
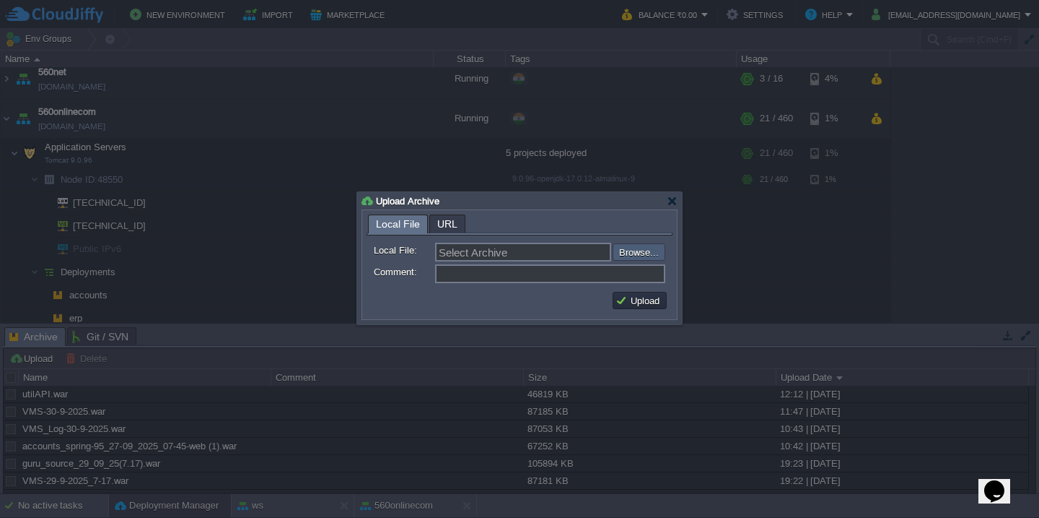
click at [647, 257] on input "file" at bounding box center [574, 251] width 183 height 17
type input "C:\fakepath\accounts_spring-96_30-09_2025_12-00-web.war"
type input "accounts_spring-96_30-09_2025_12-00-web.war"
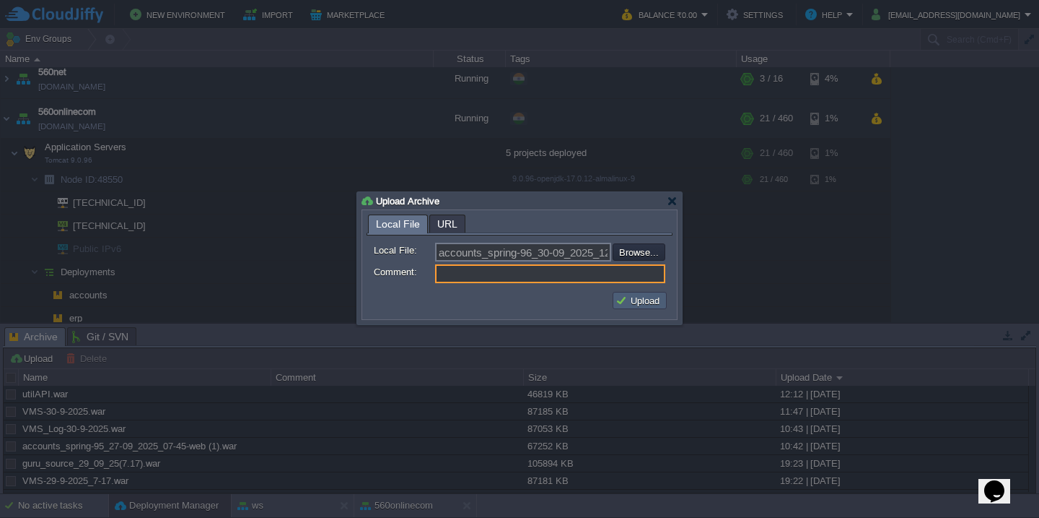
click at [638, 300] on button "Upload" at bounding box center [640, 300] width 48 height 13
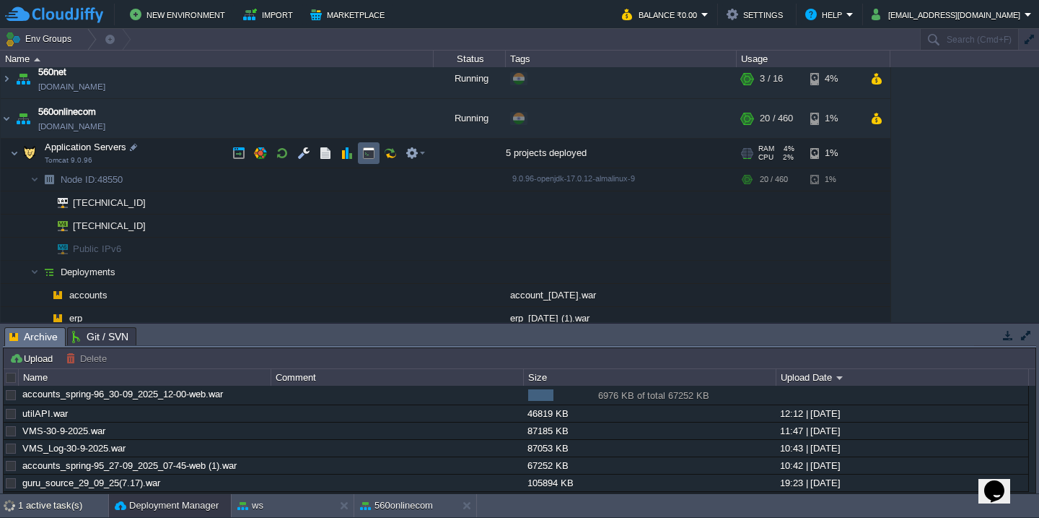
click at [365, 154] on button "button" at bounding box center [368, 153] width 13 height 13
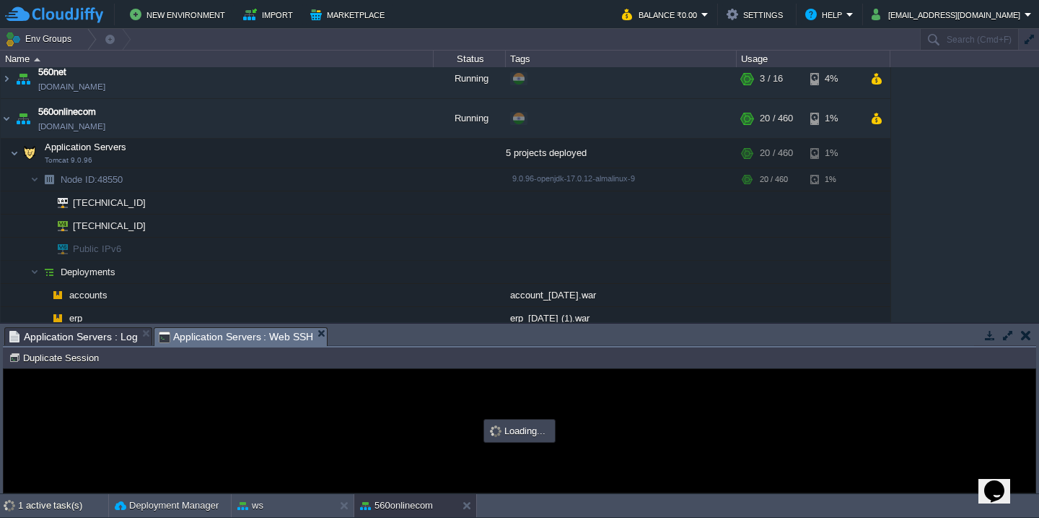
scroll to position [0, 0]
type input "#000000"
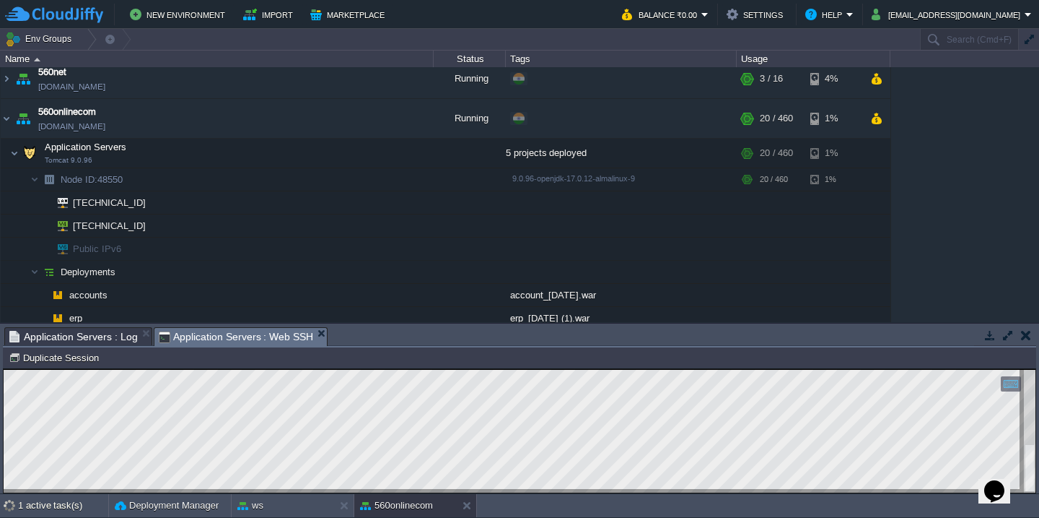
click at [1008, 338] on button "button" at bounding box center [1008, 334] width 13 height 13
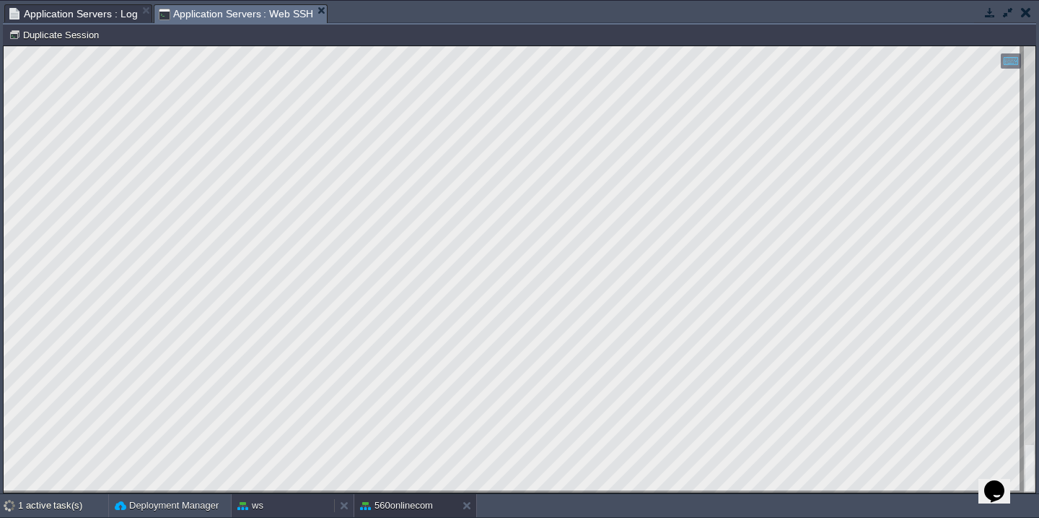
click at [258, 507] on button "ws" at bounding box center [250, 505] width 26 height 14
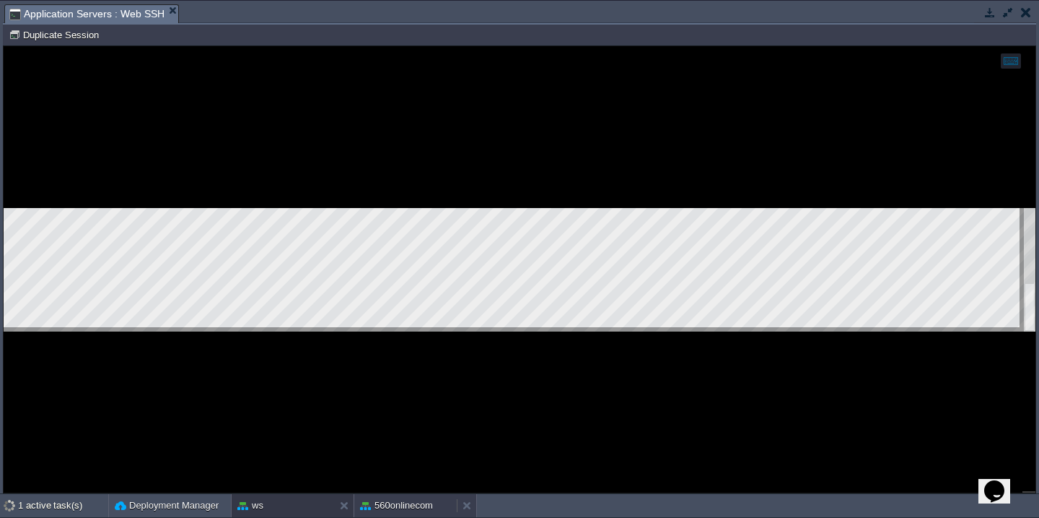
click at [417, 510] on button "560onlinecom" at bounding box center [396, 505] width 73 height 14
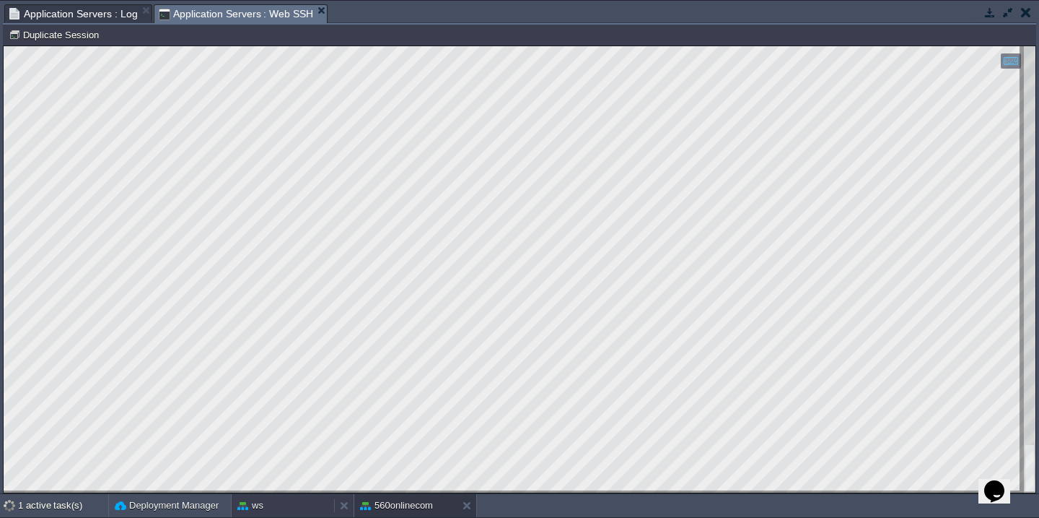
click at [256, 510] on button "ws" at bounding box center [250, 505] width 26 height 14
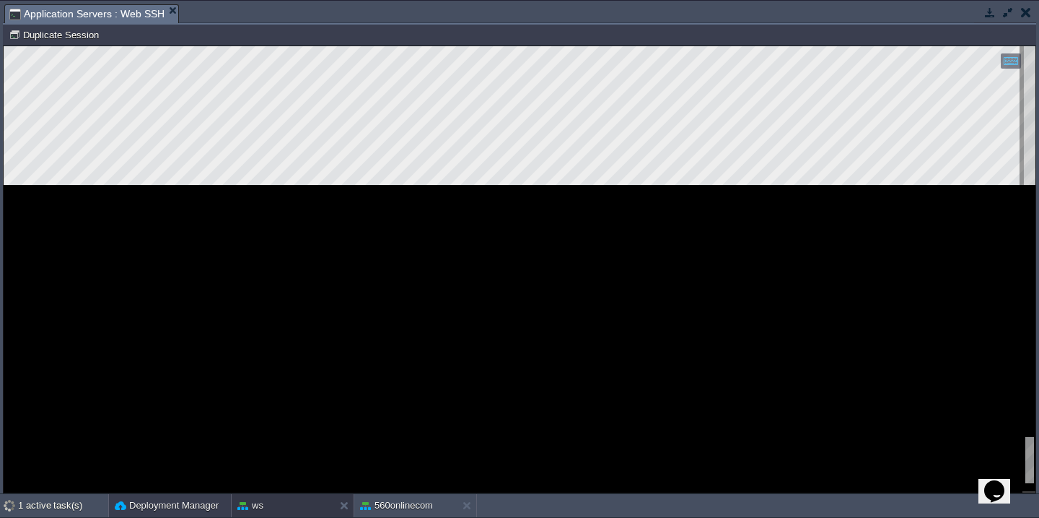
click at [164, 510] on button "Deployment Manager" at bounding box center [167, 505] width 104 height 14
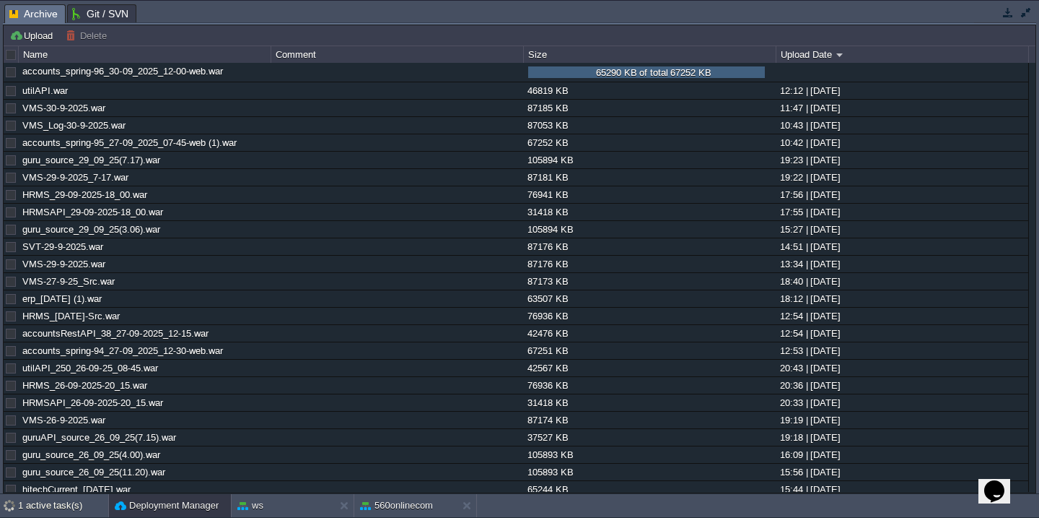
click at [1026, 14] on button "button" at bounding box center [1026, 12] width 13 height 13
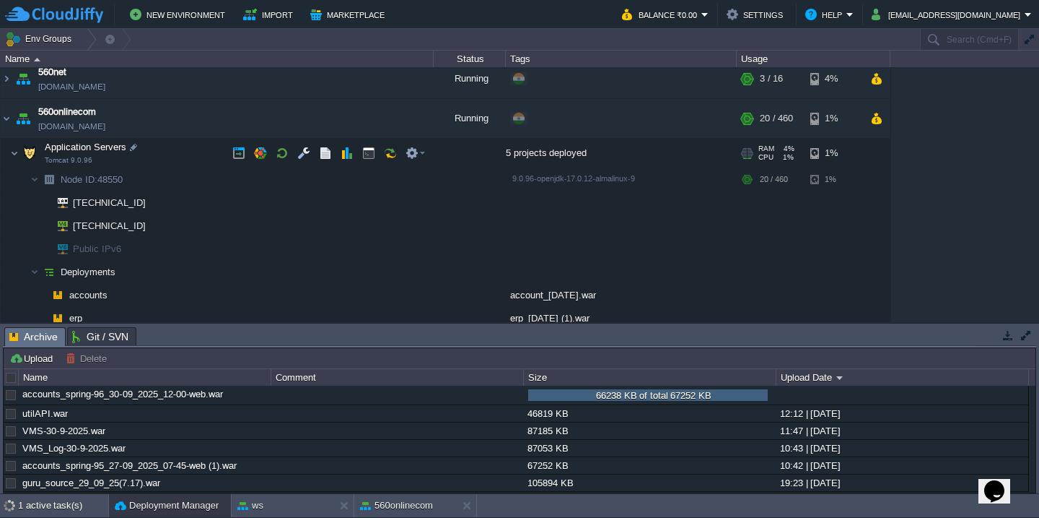
click at [189, 147] on td "Application Servers Tomcat 9.0.96" at bounding box center [217, 154] width 433 height 30
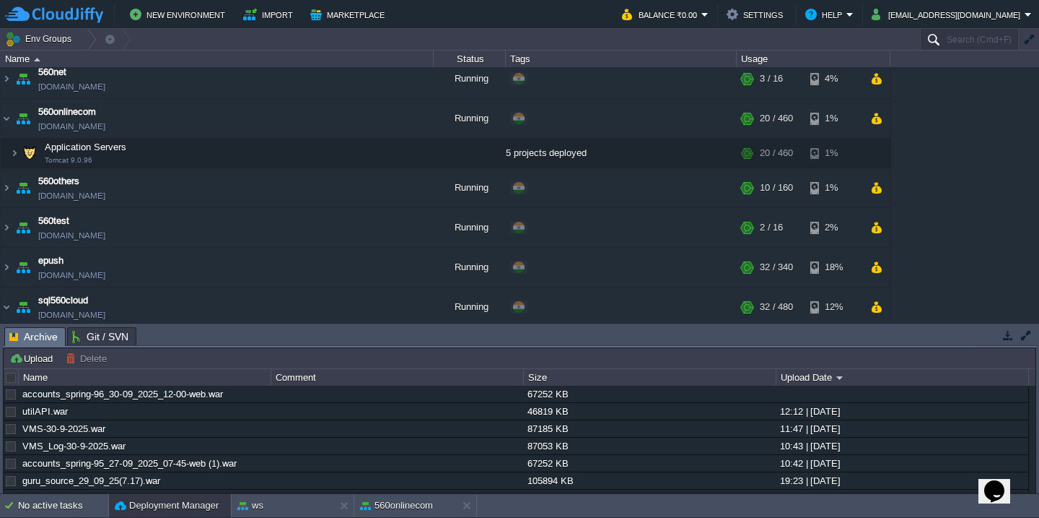
click at [945, 38] on input "Search (Cmd+F)" at bounding box center [969, 39] width 99 height 21
paste input "[TECHNICAL_ID]"
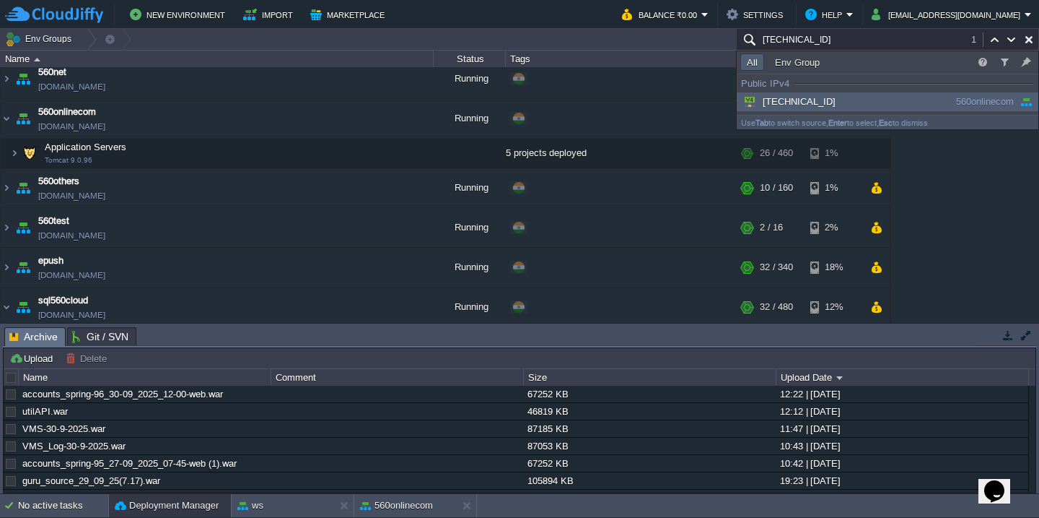
type input "[TECHNICAL_ID]"
click at [824, 106] on div "[TECHNICAL_ID]" at bounding box center [837, 102] width 193 height 16
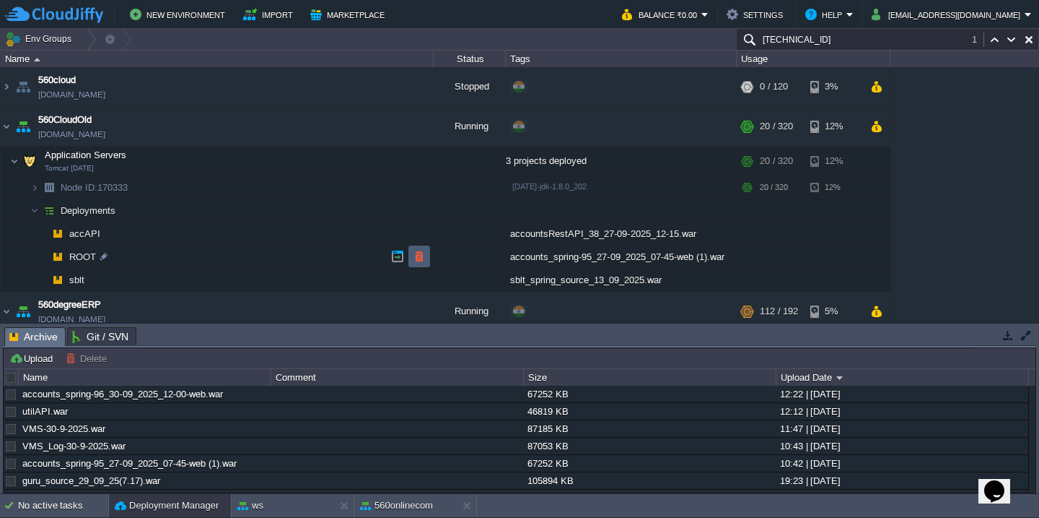
click at [414, 253] on button "button" at bounding box center [419, 256] width 13 height 13
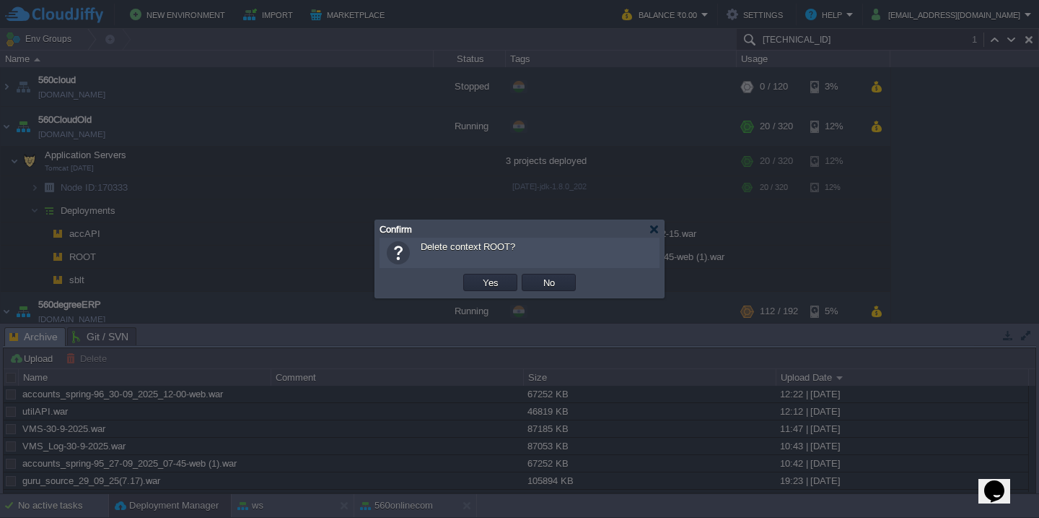
click at [479, 276] on button "Yes" at bounding box center [491, 282] width 25 height 13
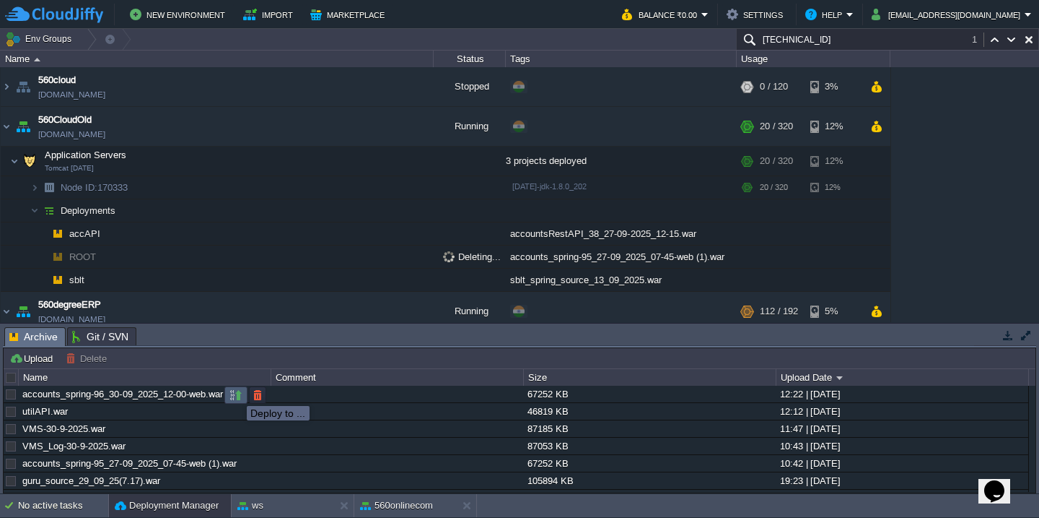
click at [236, 393] on button "button" at bounding box center [236, 394] width 13 height 13
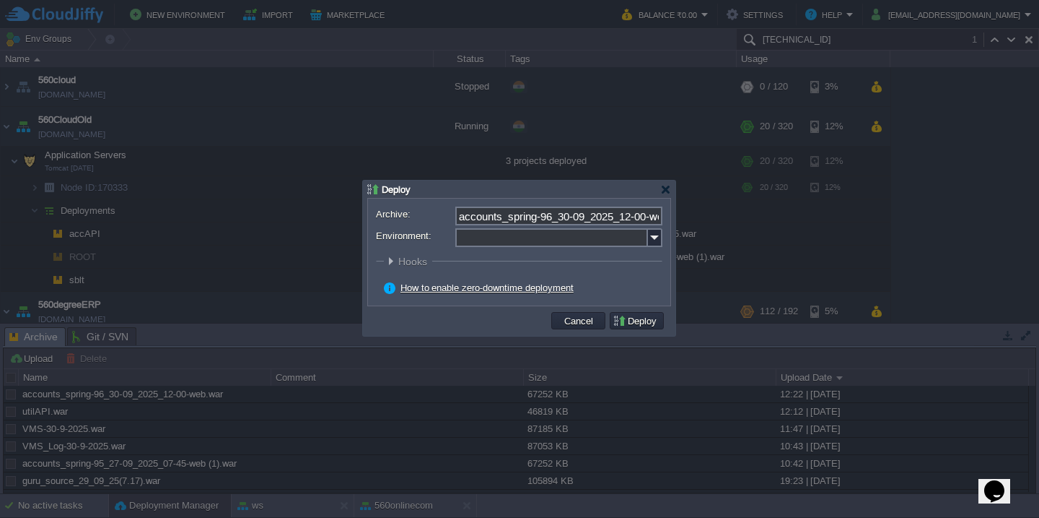
click at [476, 241] on input "Environment:" at bounding box center [551, 237] width 193 height 19
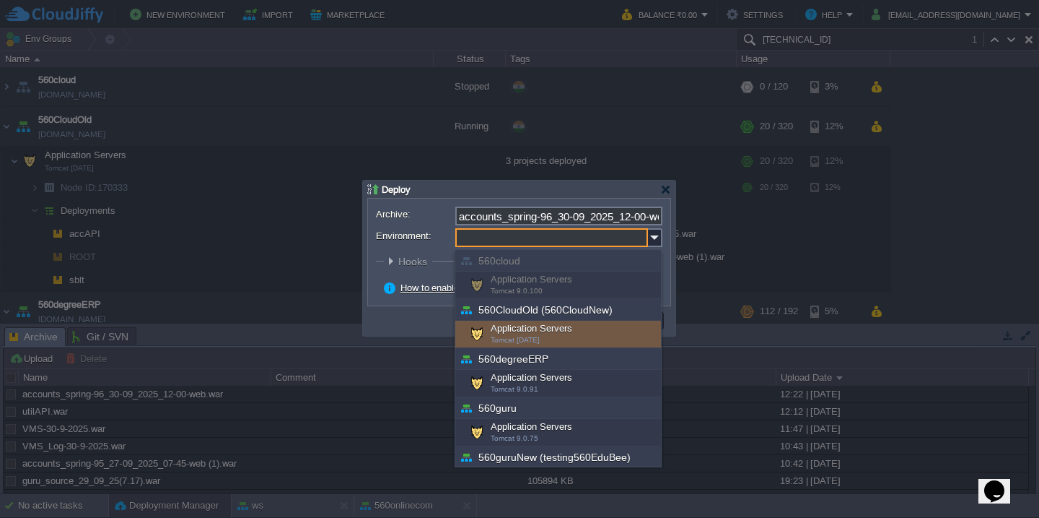
type input "Application Servers (560CloudOld (560CloudNew))"
